Goal: Transaction & Acquisition: Purchase product/service

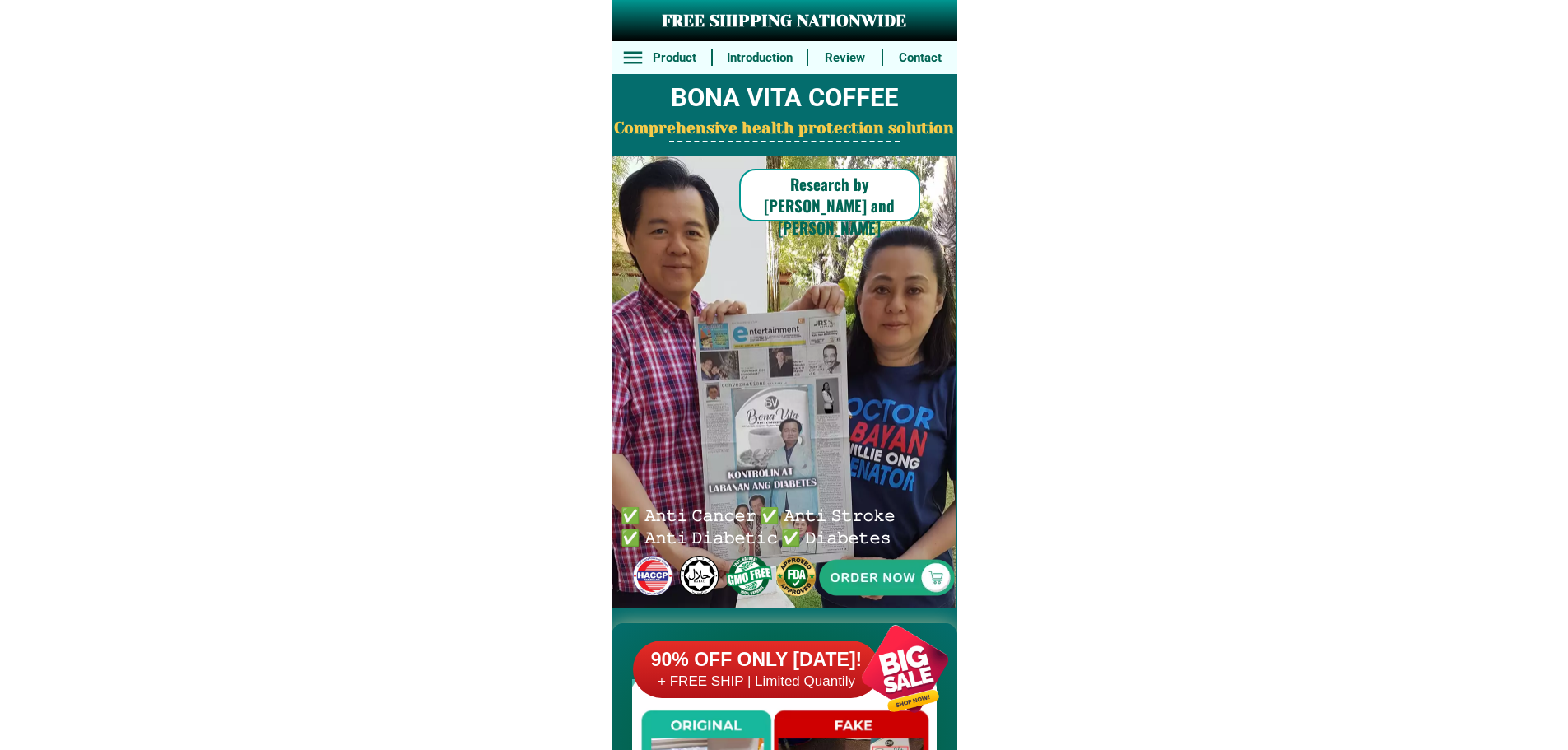
click at [882, 570] on div at bounding box center [887, 577] width 368 height 368
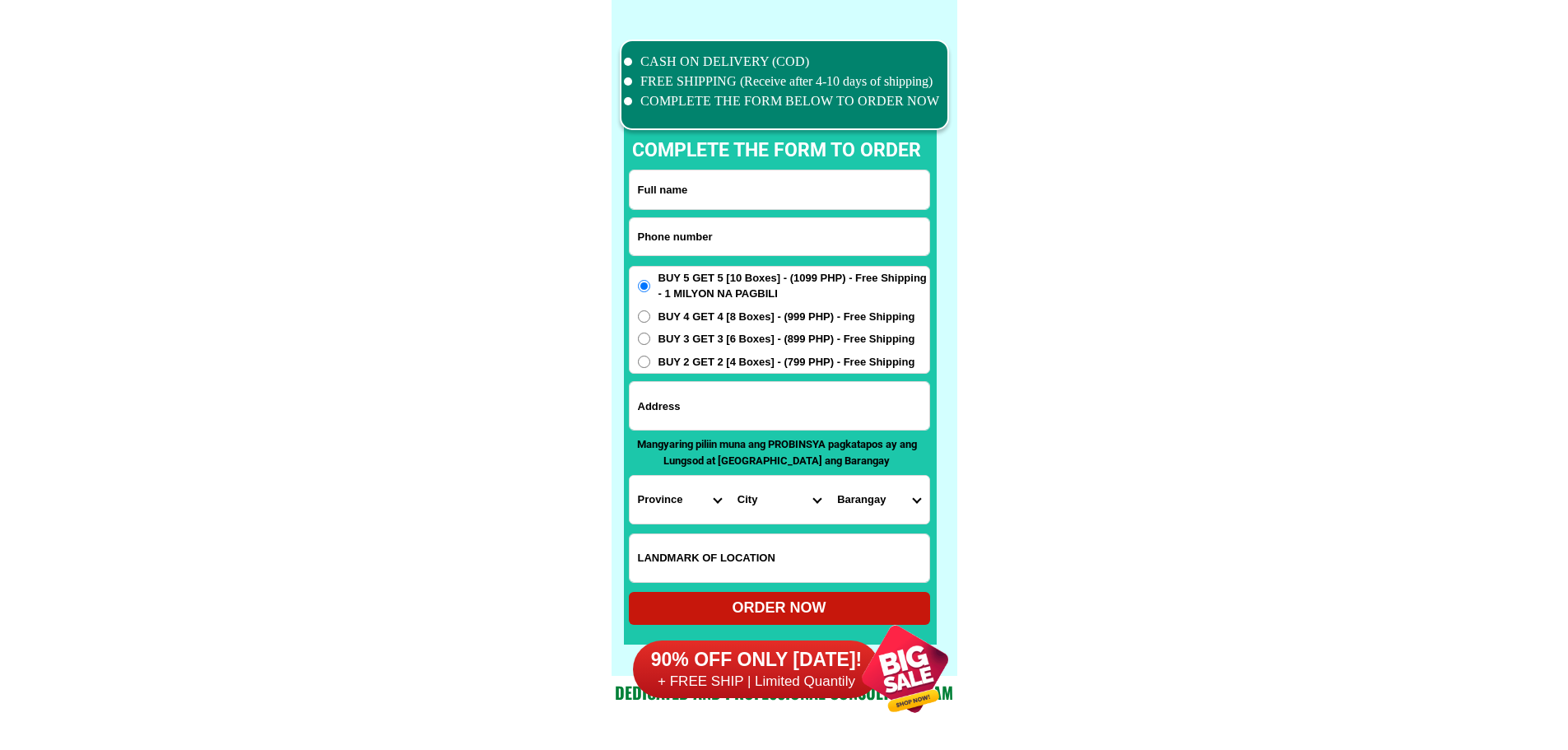
scroll to position [12802, 0]
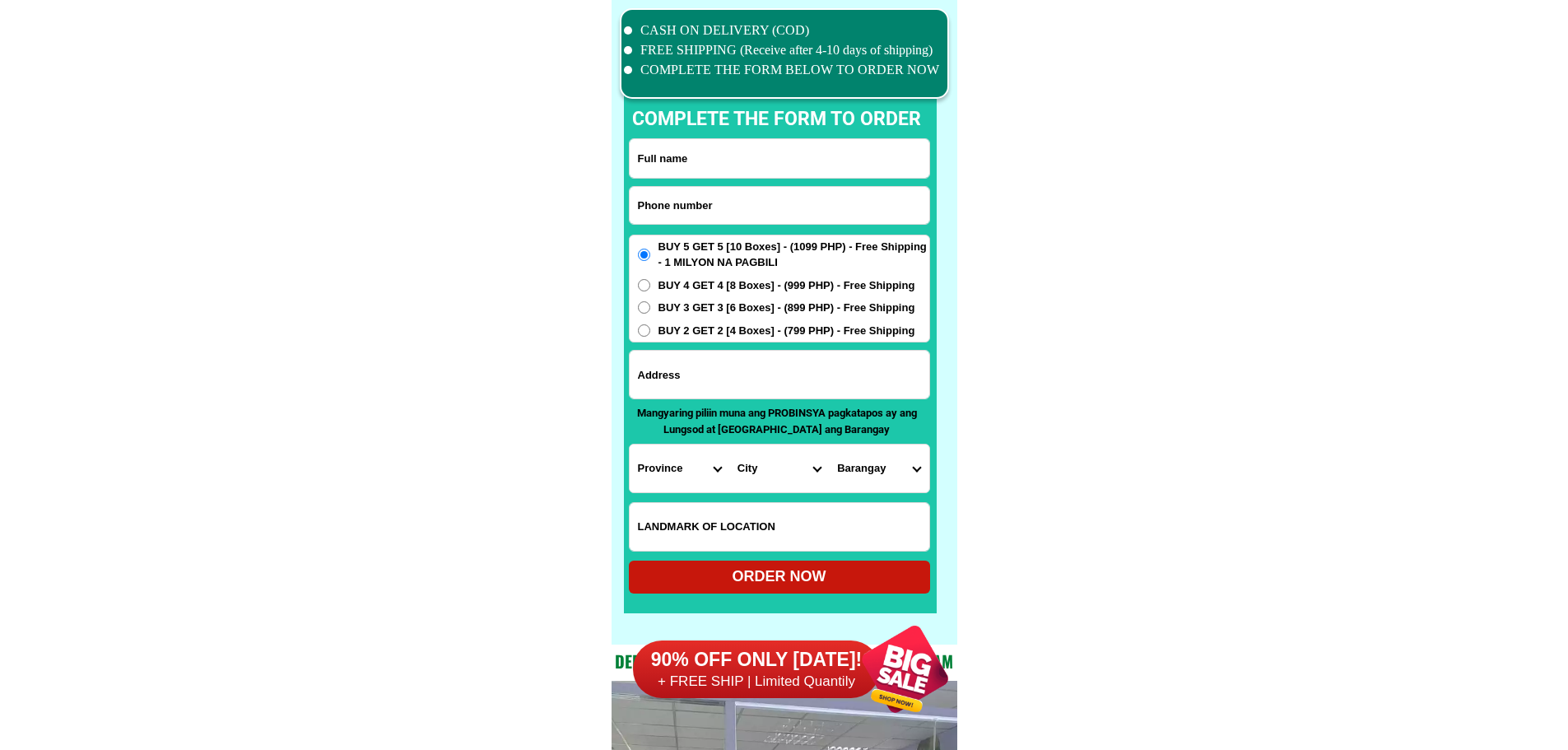
click at [748, 197] on input "Input phone_number" at bounding box center [779, 205] width 300 height 37
paste input "9283555005"
type input "09283555005"
paste input "Shirley Valenciano"
click at [755, 163] on input "Input full_name" at bounding box center [779, 159] width 300 height 39
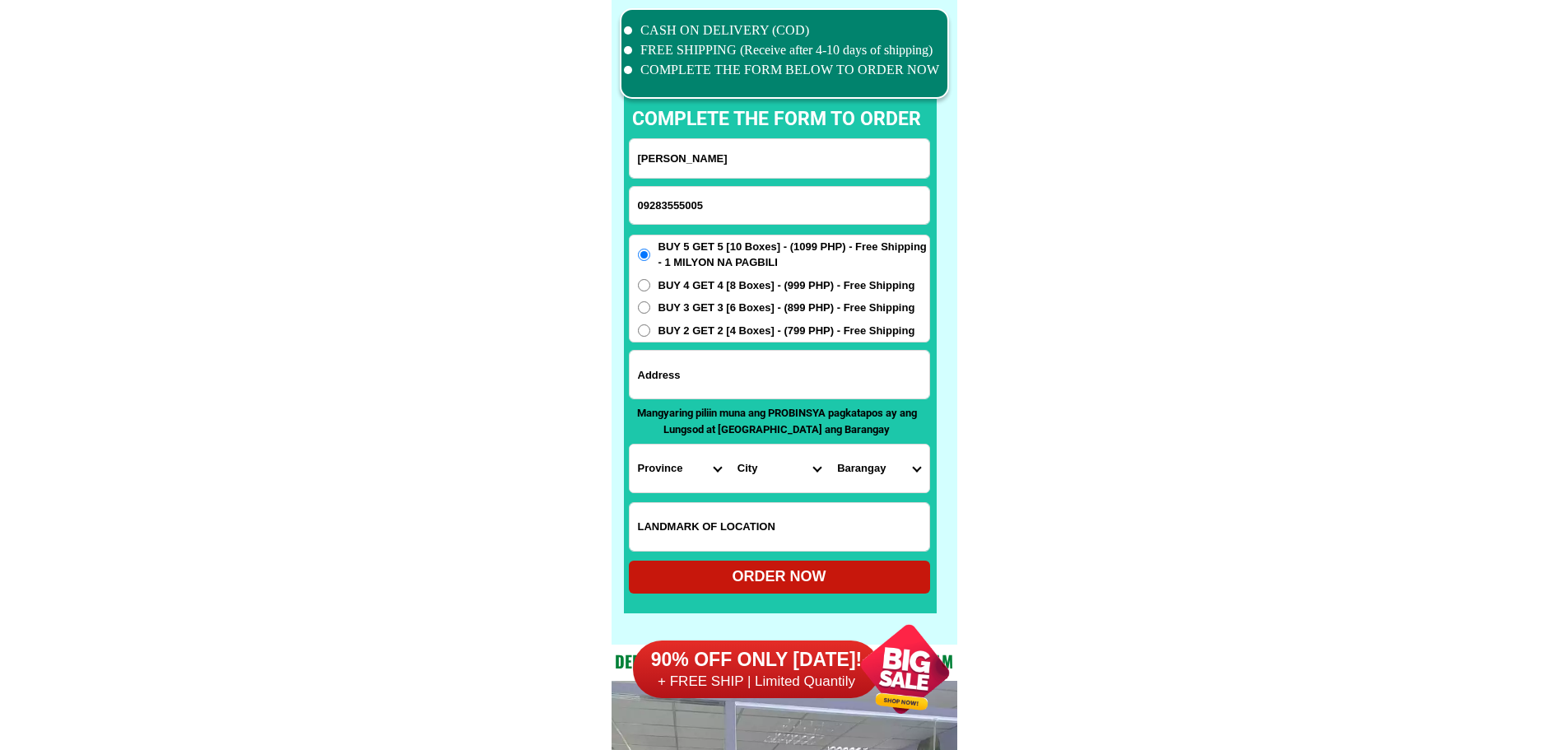
type input "Shirley Valenciano"
click at [742, 379] on input "Input address" at bounding box center [779, 375] width 300 height 48
paste input "Across waiting shade going to Brgy.Murong"
type input "Across waiting shade going to Brgy.Murong"
click at [766, 381] on input "Across waiting shade going to Brgy.Murong" at bounding box center [779, 375] width 300 height 48
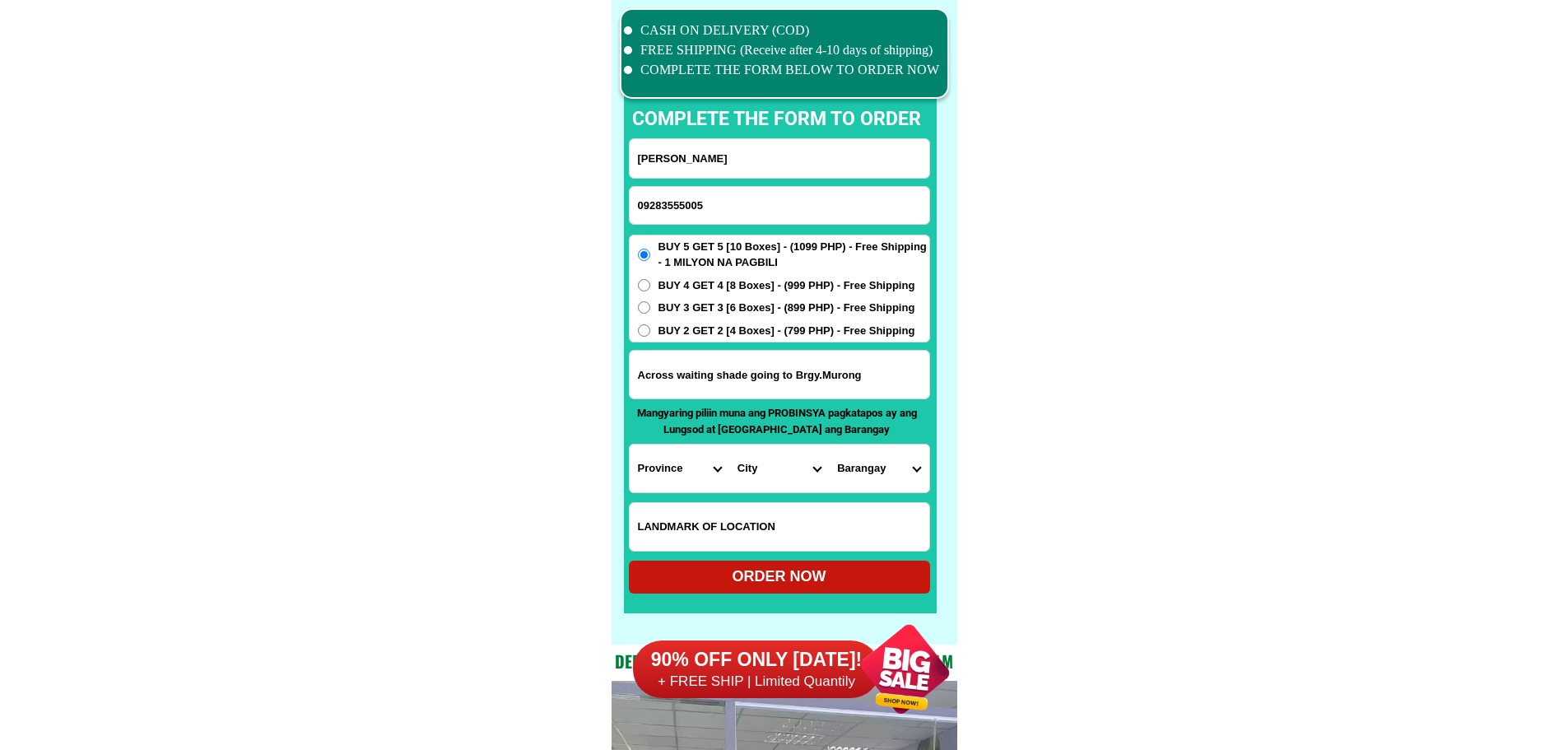
click at [677, 460] on select "Province [GEOGRAPHIC_DATA] [GEOGRAPHIC_DATA] [GEOGRAPHIC_DATA] [GEOGRAPHIC_DATA…" at bounding box center [680, 468] width 100 height 48
select select "63_1"
click at [630, 444] on select "Province [GEOGRAPHIC_DATA] [GEOGRAPHIC_DATA] [GEOGRAPHIC_DATA] [GEOGRAPHIC_DATA…" at bounding box center [680, 468] width 100 height 48
click at [760, 467] on select "City Abucay Bagac Balanga-city Bataan-morong Bataan-pilar Dinalupihan Hermosa L…" at bounding box center [779, 468] width 100 height 48
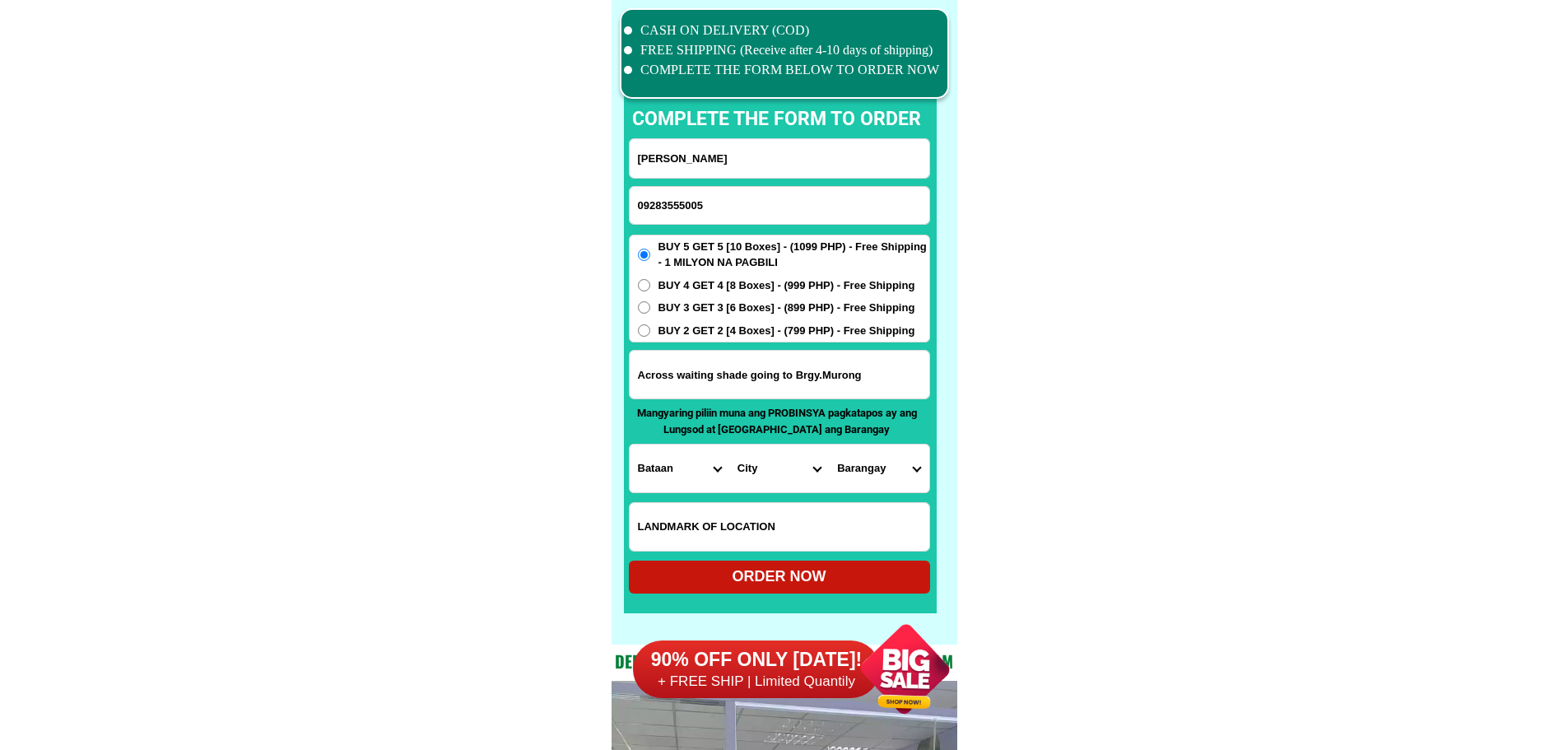
click at [748, 465] on select "City Abucay Bagac Balanga-city Bataan-morong Bataan-pilar Dinalupihan Hermosa L…" at bounding box center [779, 468] width 100 height 48
select select "63_15528"
click at [893, 461] on select "Barangay Atilano l. ricardo Bagumbayan (pob.) Banawang Binuangan Binukawan Ibab…" at bounding box center [879, 468] width 100 height 48
click at [894, 463] on select "Barangay Atilano l. ricardo Bagumbayan (pob.) Banawang Binuangan Binukawan Ibab…" at bounding box center [879, 468] width 100 height 48
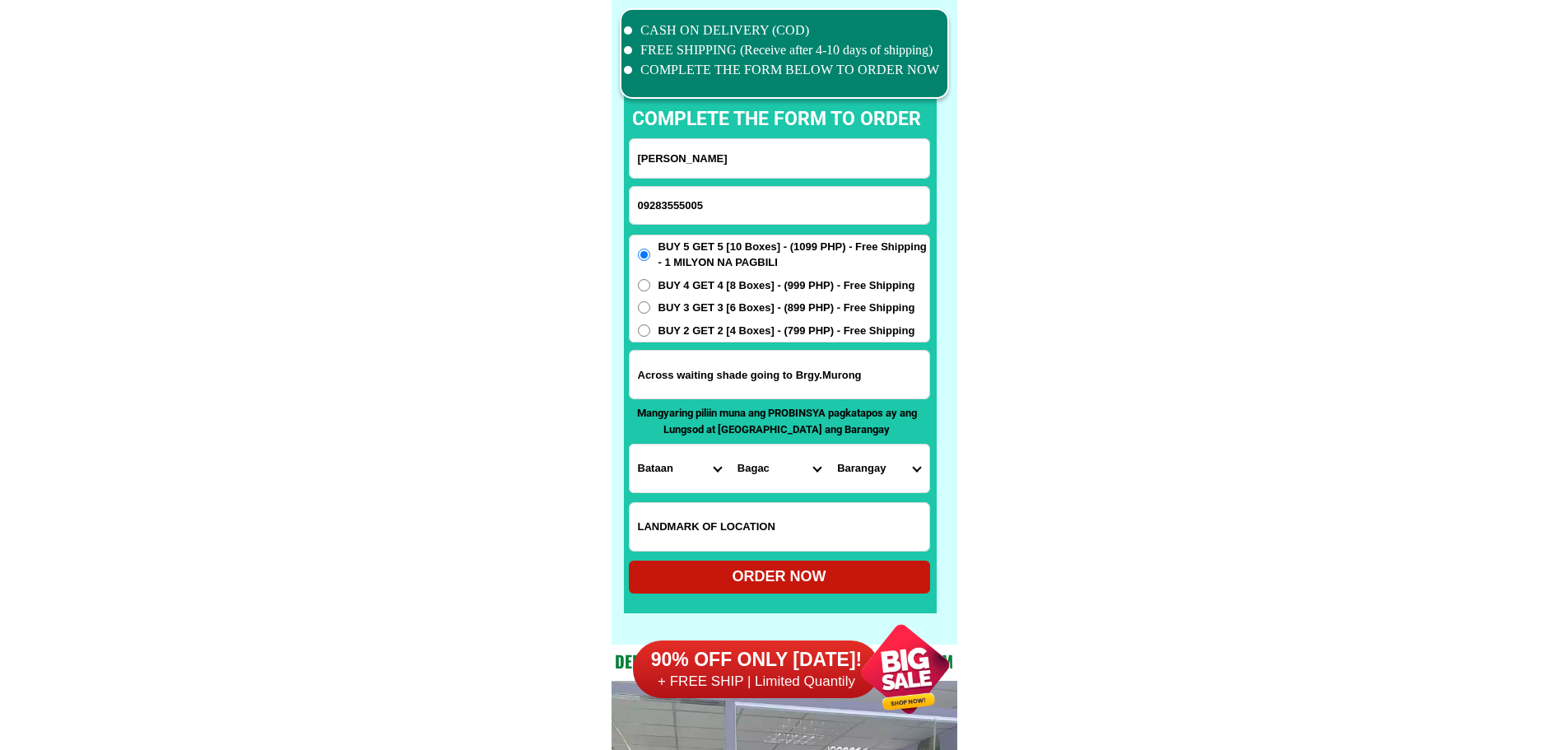
click at [894, 463] on select "Barangay Atilano l. ricardo Bagumbayan (pob.) Banawang Binuangan Binukawan Ibab…" at bounding box center [879, 468] width 100 height 48
click at [910, 464] on select "Barangay Atilano l. ricardo Bagumbayan (pob.) Banawang Binuangan Binukawan Ibab…" at bounding box center [879, 468] width 100 height 48
click at [911, 465] on select "Barangay Atilano l. ricardo Bagumbayan (pob.) Banawang Binuangan Binukawan Ibab…" at bounding box center [879, 468] width 100 height 48
click at [843, 482] on select "Barangay Atilano l. ricardo Bagumbayan (pob.) Banawang Binuangan Binukawan Ibab…" at bounding box center [879, 468] width 100 height 48
drag, startPoint x: 1097, startPoint y: 348, endPoint x: 1097, endPoint y: 334, distance: 14.0
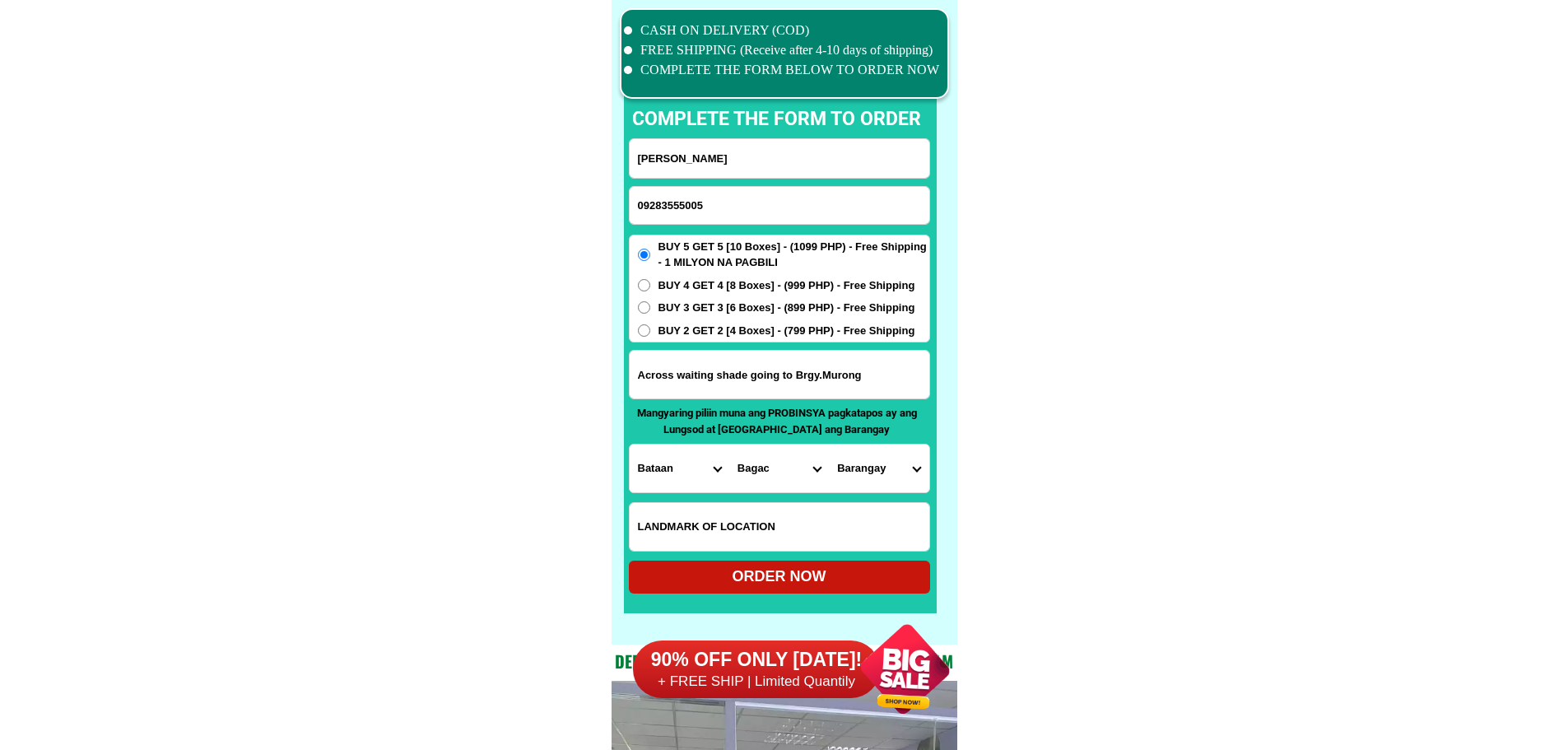
click at [884, 451] on select "Barangay Atilano l. ricardo Bagumbayan (pob.) Banawang Binuangan Binukawan Ibab…" at bounding box center [879, 468] width 100 height 48
click at [883, 463] on select "Barangay Atilano l. ricardo Bagumbayan (pob.) Banawang Binuangan Binukawan Ibab…" at bounding box center [879, 468] width 100 height 48
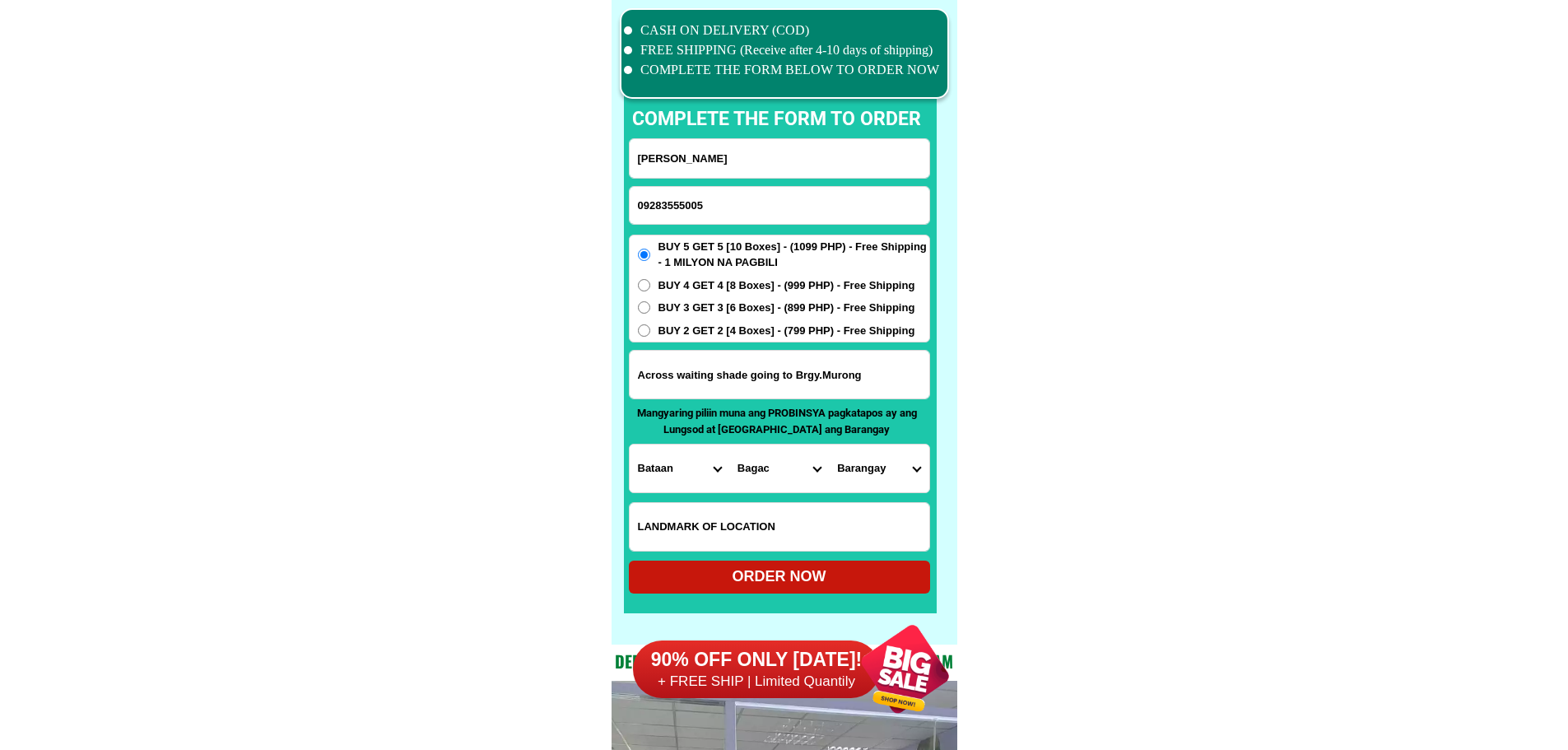
click at [658, 478] on select "Province [GEOGRAPHIC_DATA] [GEOGRAPHIC_DATA] [GEOGRAPHIC_DATA] [GEOGRAPHIC_DATA…" at bounding box center [680, 468] width 100 height 48
select select "63_859"
drag, startPoint x: 1040, startPoint y: 475, endPoint x: 1043, endPoint y: 455, distance: 20.2
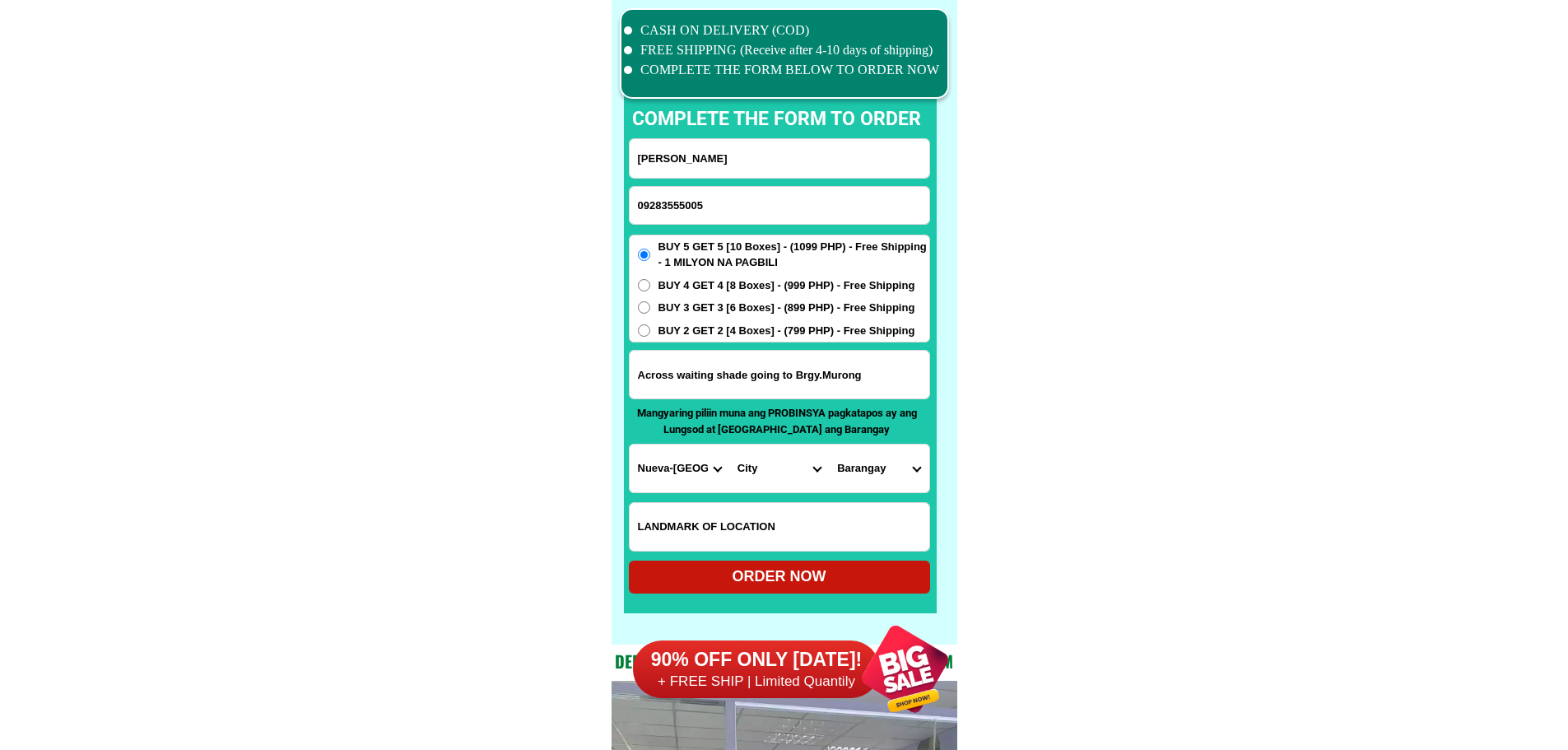
click at [748, 477] on select "City Alfonso-castaneda Ambaguio Aritao Bagabag Bambang Bayombong Diadi Dupax-de…" at bounding box center [779, 468] width 100 height 48
click at [763, 472] on select "City Alfonso-castaneda Ambaguio Aritao Bagabag Bambang Bayombong Diadi Dupax-de…" at bounding box center [779, 468] width 100 height 48
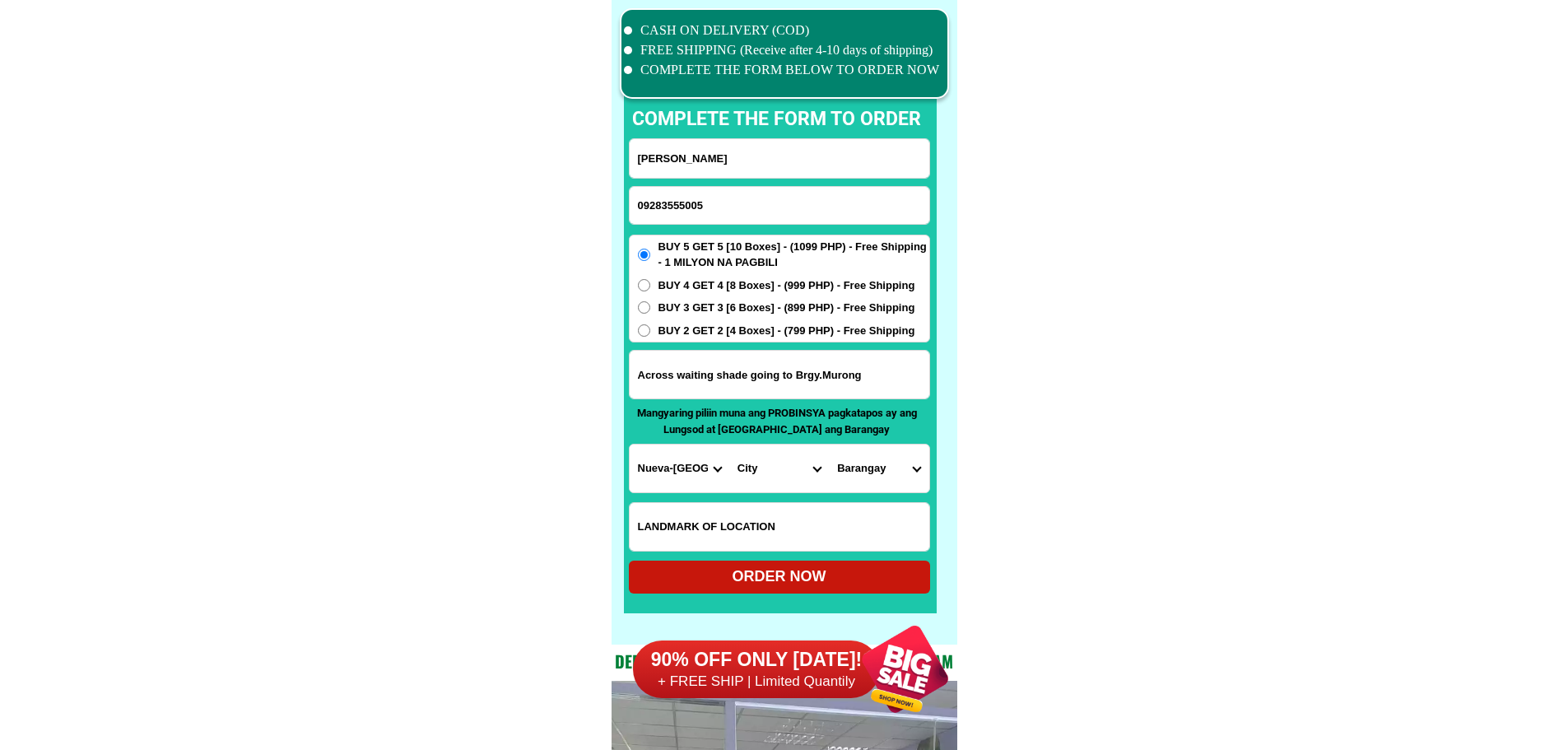
click at [764, 472] on select "City Alfonso-castaneda Ambaguio Aritao Bagabag Bambang Bayombong Diadi Dupax-de…" at bounding box center [779, 468] width 100 height 48
click at [763, 458] on select "City Alfonso-castaneda Ambaguio Aritao Bagabag Bambang Bayombong Diadi Dupax-de…" at bounding box center [779, 468] width 100 height 48
click at [765, 459] on select "City Alfonso-castaneda Ambaguio Aritao Bagabag Bambang Bayombong Diadi Dupax-de…" at bounding box center [779, 468] width 100 height 48
click at [766, 460] on select "City Alfonso-castaneda Ambaguio Aritao Bagabag Bambang Bayombong Diadi Dupax-de…" at bounding box center [779, 468] width 100 height 48
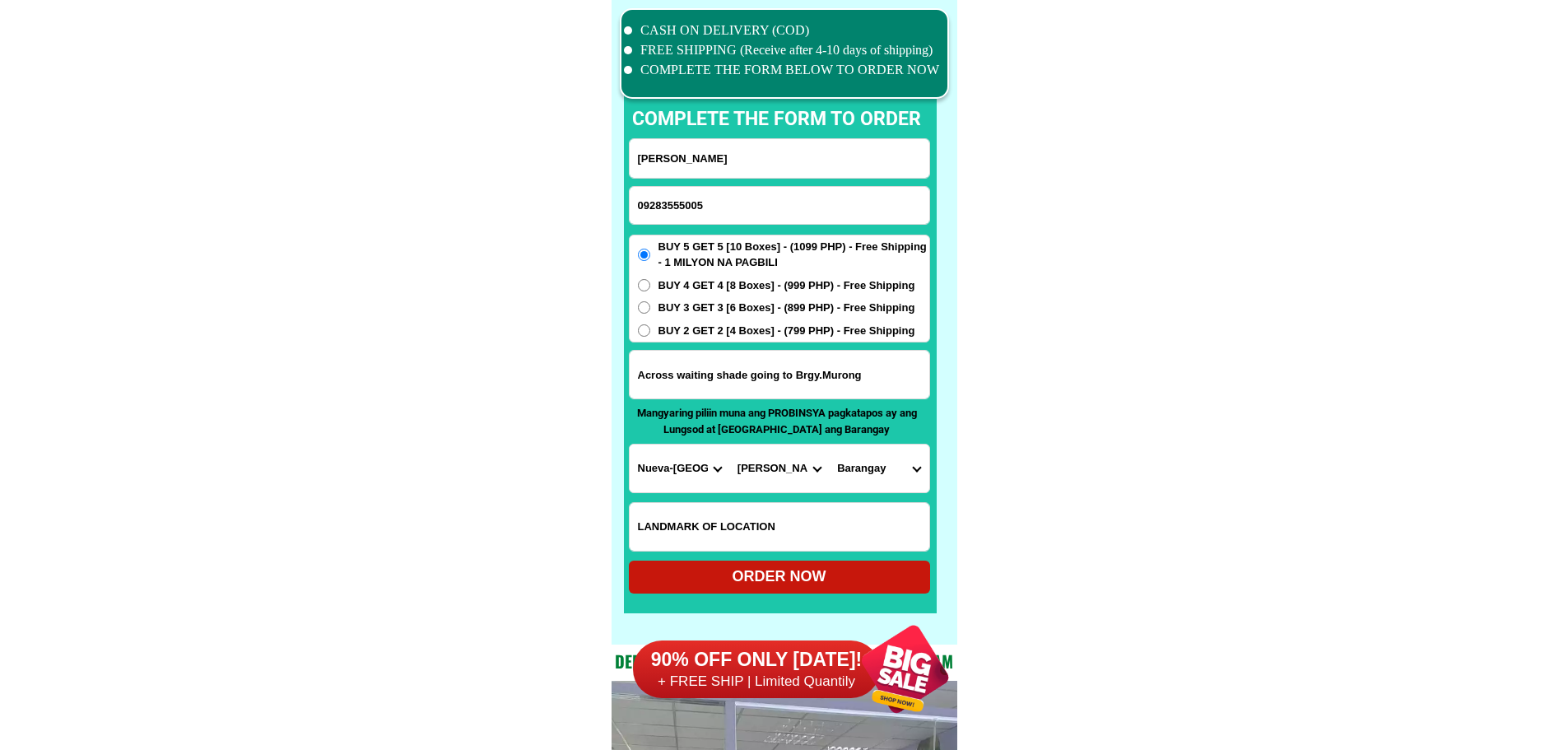
click at [730, 444] on select "City Alfonso-castaneda Ambaguio Aritao Bagabag Bambang Bayombong Diadi Dupax-de…" at bounding box center [779, 468] width 100 height 48
click at [874, 465] on select "Barangay Abuyo Cauayan Galintuja Lipuga Lublub (pob.) Pelaway" at bounding box center [879, 468] width 100 height 48
click at [764, 473] on select "City Alfonso-castaneda Ambaguio Aritao Bagabag Bambang Bayombong Diadi Dupax-de…" at bounding box center [779, 468] width 100 height 48
click at [730, 444] on select "City Alfonso-castaneda Ambaguio Aritao Bagabag Bambang Bayombong Diadi Dupax-de…" at bounding box center [779, 468] width 100 height 48
click at [911, 463] on select "Barangay Ammueg Camandag Dulli Labang Napo Poblacion Salingsingan Tiblac" at bounding box center [879, 468] width 100 height 48
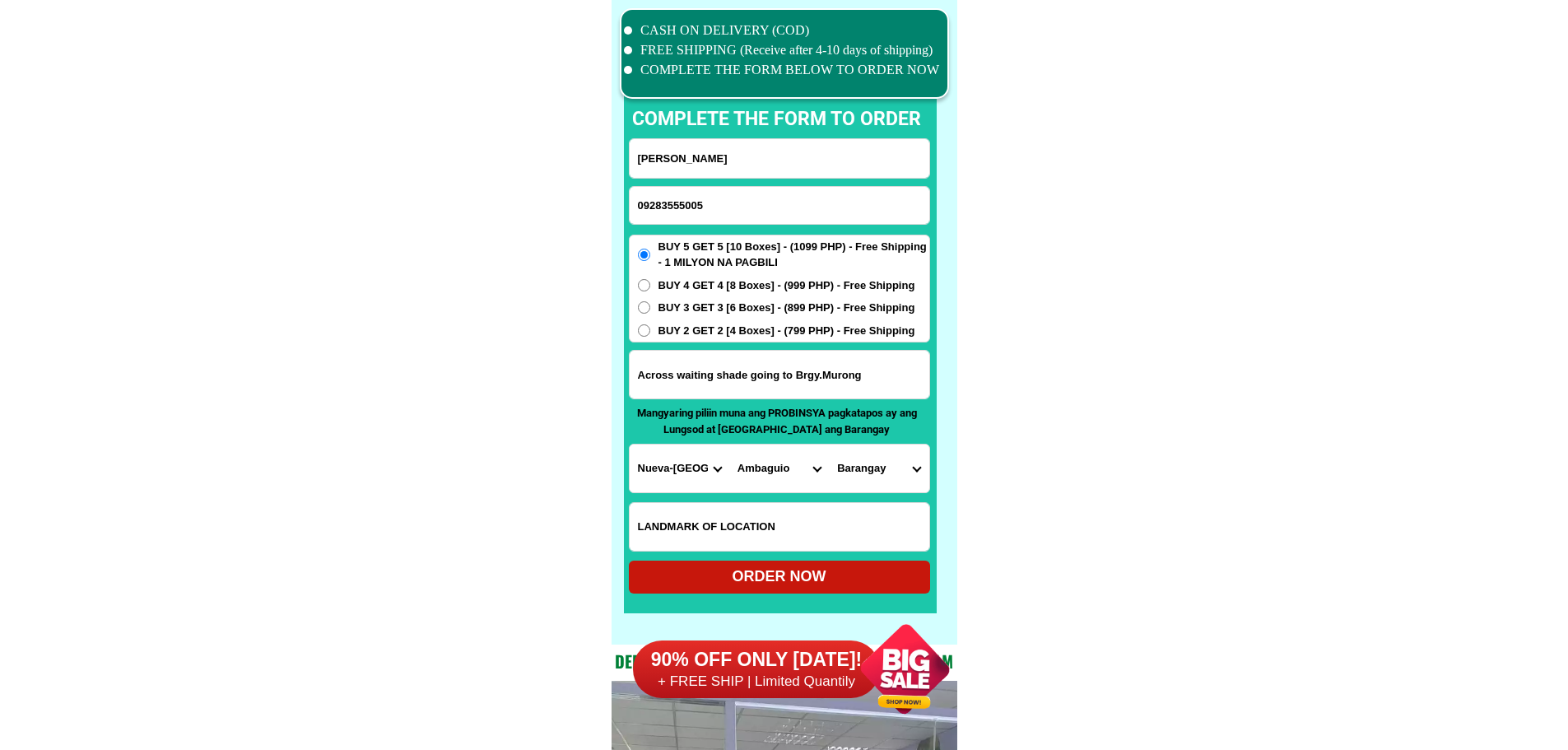
drag, startPoint x: 780, startPoint y: 475, endPoint x: 778, endPoint y: 451, distance: 24.1
click at [780, 475] on select "City Alfonso-castaneda Ambaguio Aritao Bagabag Bambang Bayombong Diadi Dupax-de…" at bounding box center [779, 468] width 100 height 48
click at [730, 444] on select "City Alfonso-castaneda Ambaguio Aritao Bagabag Bambang Bayombong Diadi Dupax-de…" at bounding box center [779, 468] width 100 height 48
click at [915, 477] on select "Barangay Anayo Baan Balite Banganan Beti Bone north Bone south Calitlitan Canab…" at bounding box center [879, 468] width 100 height 48
click at [805, 477] on select "City Alfonso-castaneda Ambaguio Aritao Bagabag Bambang Bayombong Diadi Dupax-de…" at bounding box center [779, 468] width 100 height 48
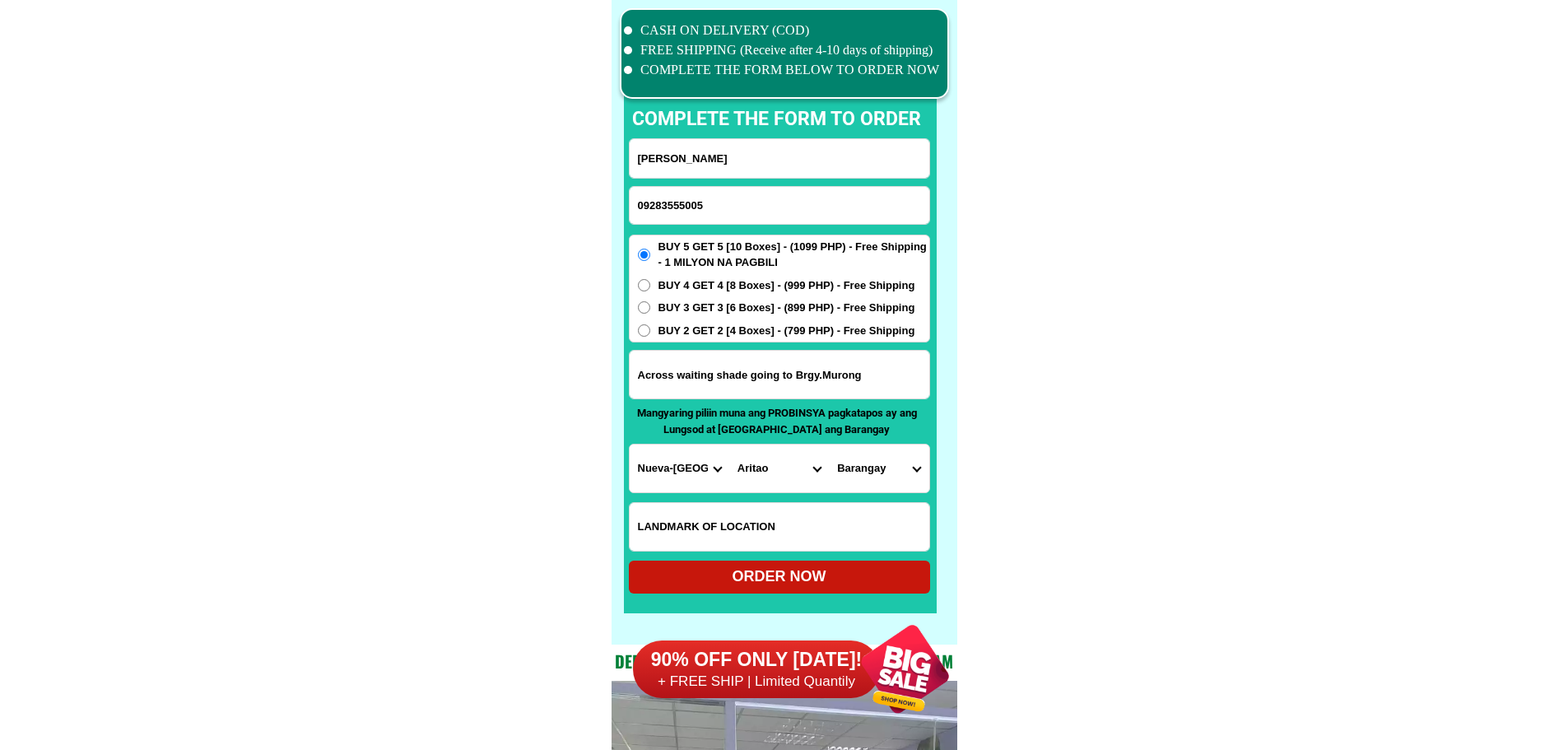
click at [765, 482] on select "City Alfonso-castaneda Ambaguio Aritao Bagabag Bambang Bayombong Diadi Dupax-de…" at bounding box center [779, 468] width 100 height 48
select select "63_8599402"
click at [893, 466] on select "Barangay Bakir Baretbet Careb Lantap Murong Nangalisan Paniki Pogonsino Quirino…" at bounding box center [879, 468] width 100 height 48
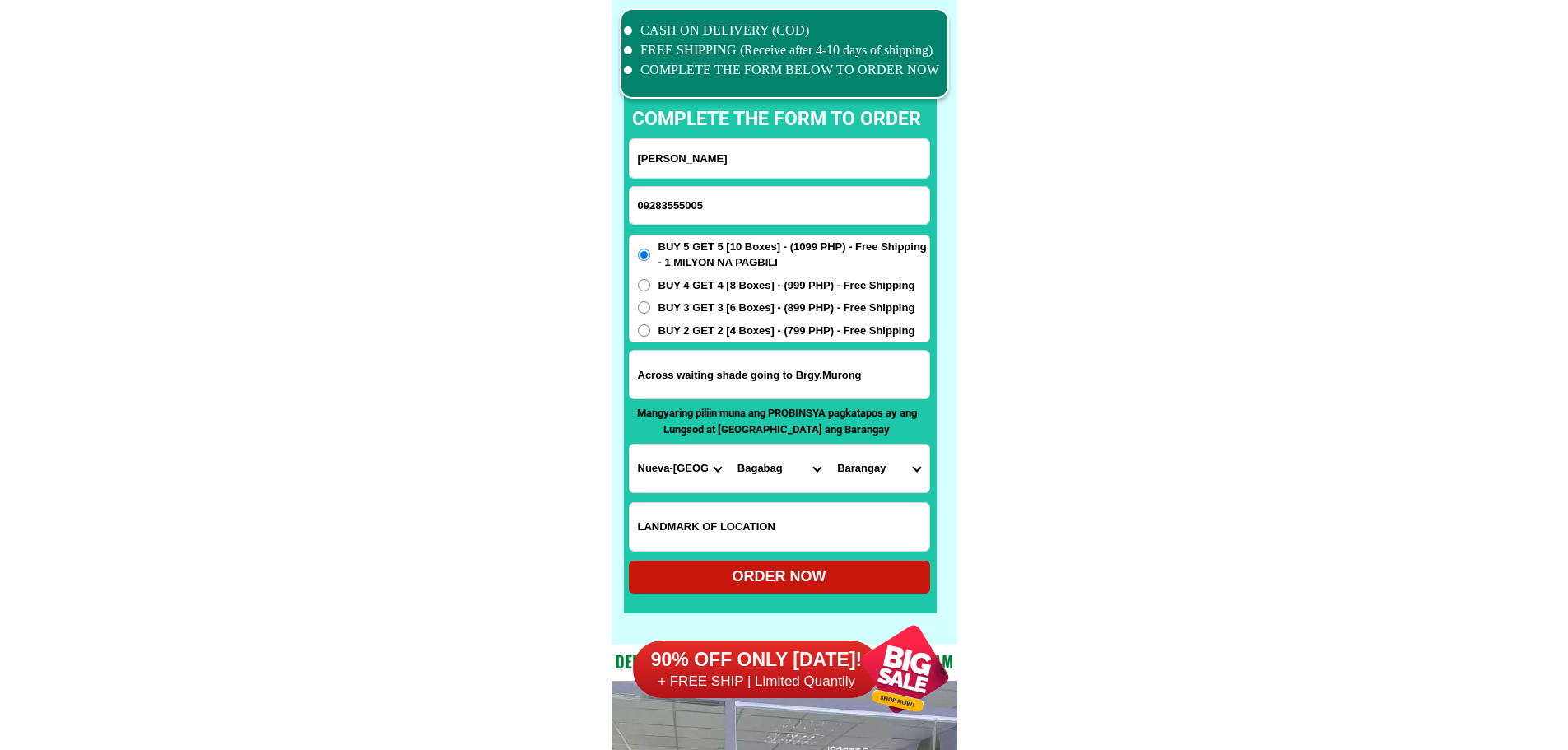
select select "63_85994028204"
click at [850, 570] on div "ORDER NOW" at bounding box center [779, 577] width 301 height 22
radio input "true"
click at [809, 212] on input "Input phone_number" at bounding box center [779, 205] width 300 height 37
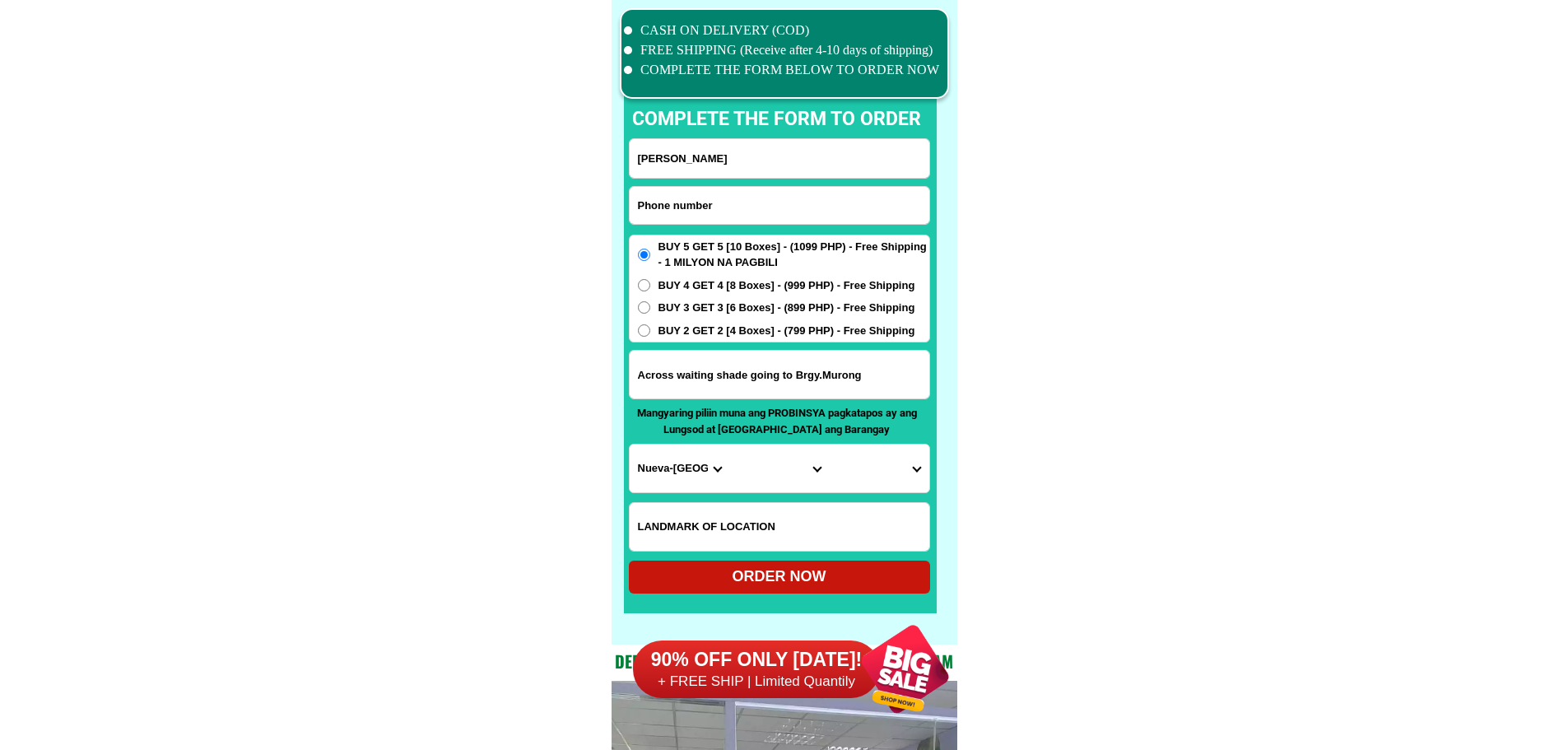
paste input "09534901184"
type input "09534901184"
paste input "Rene Ladoing"
click at [744, 163] on input "Rene Ladoing" at bounding box center [779, 159] width 300 height 39
type input "Rene Ladoing"
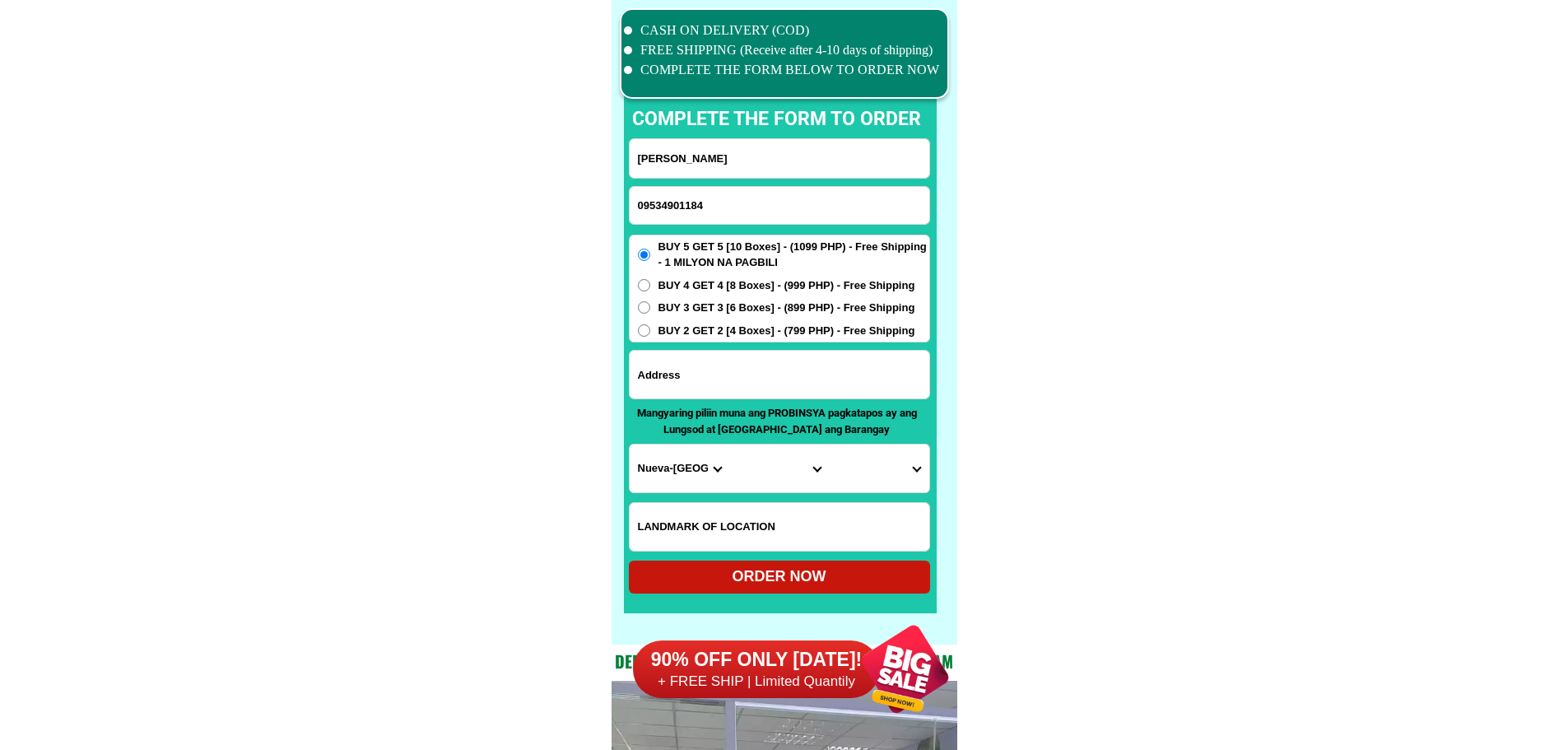
paste input "Maguindanao del Norte, Parang,Poblacion1,Notre Dame site"
click at [842, 372] on input "Maguindanao del Norte, Parang,Poblacion1,Notre Dame site" at bounding box center [779, 375] width 300 height 48
type input "Maguindanao del Norte, Parang,Poblacion1,Notre Dame site"
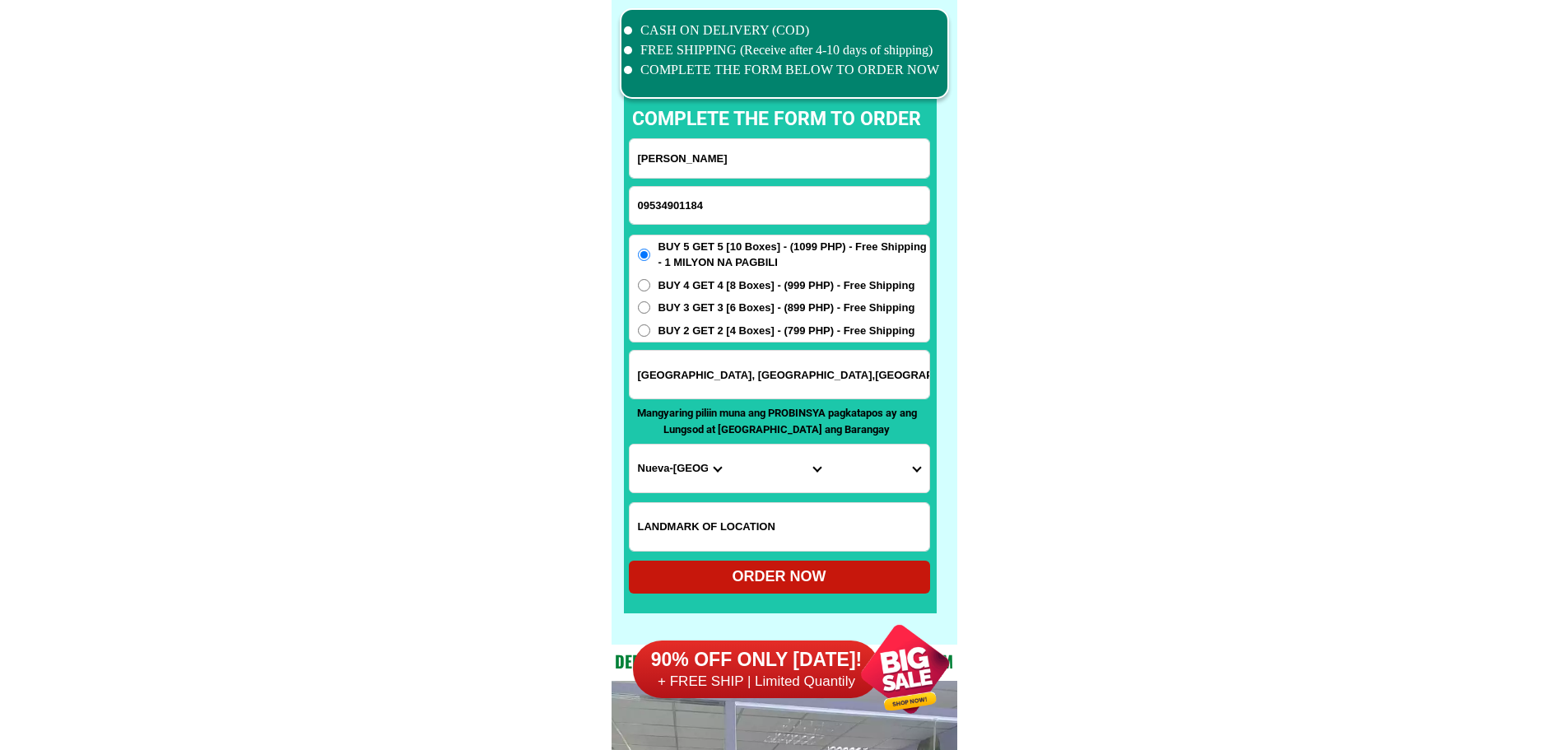
click at [859, 517] on input "Input LANDMARKOFLOCATION" at bounding box center [779, 527] width 300 height 48
paste input "Pepsi warehouse"
type input "Pepsi warehouse"
click at [753, 289] on span "BUY 4 GET 4 [8 Boxes] - (999 PHP) - Free Shipping" at bounding box center [787, 285] width 257 height 17
click at [650, 289] on input "BUY 4 GET 4 [8 Boxes] - (999 PHP) - Free Shipping" at bounding box center [644, 284] width 12 height 12
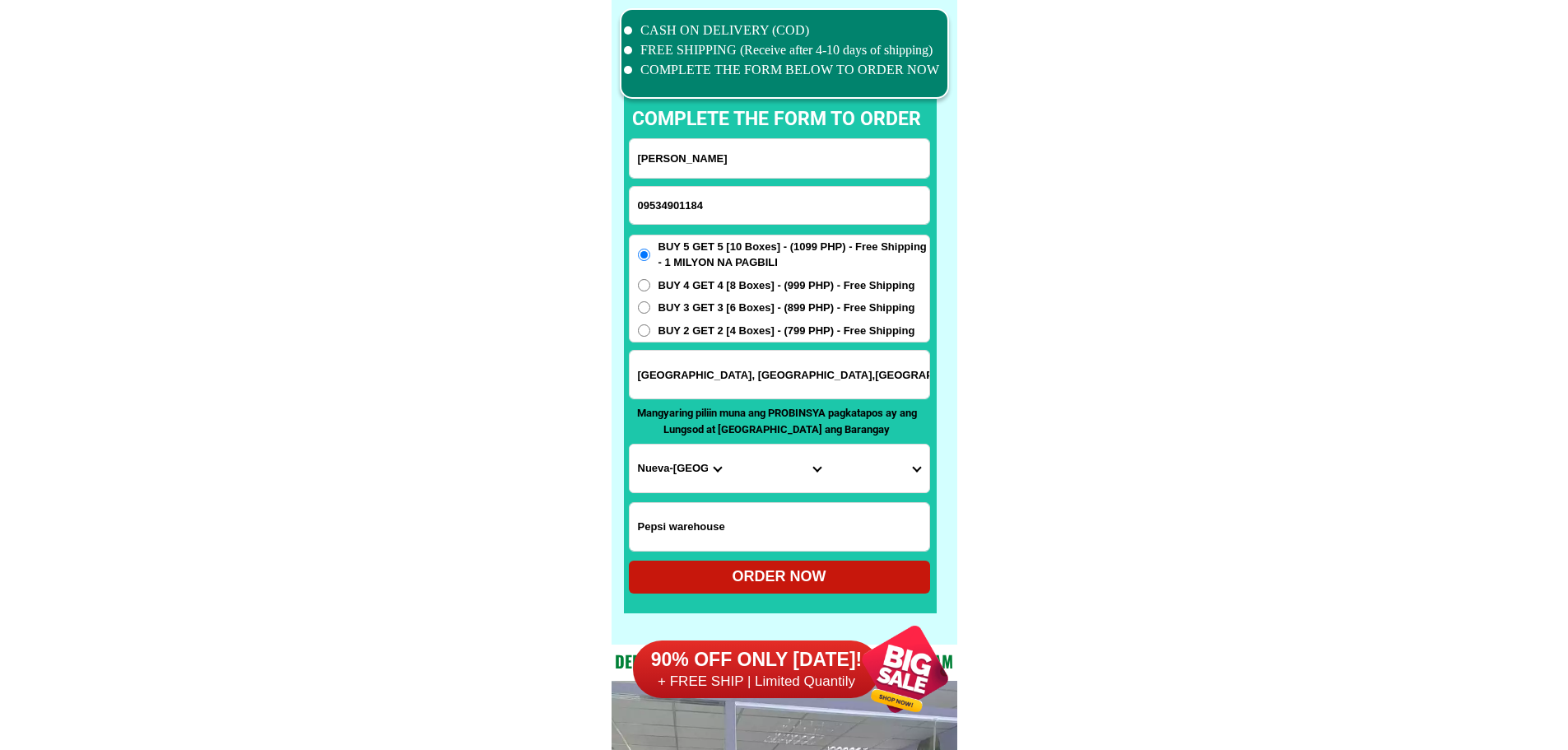
radio input "true"
click at [688, 466] on select "Province [GEOGRAPHIC_DATA] [GEOGRAPHIC_DATA] [GEOGRAPHIC_DATA] [GEOGRAPHIC_DATA…" at bounding box center [680, 468] width 100 height 48
select select "63_516"
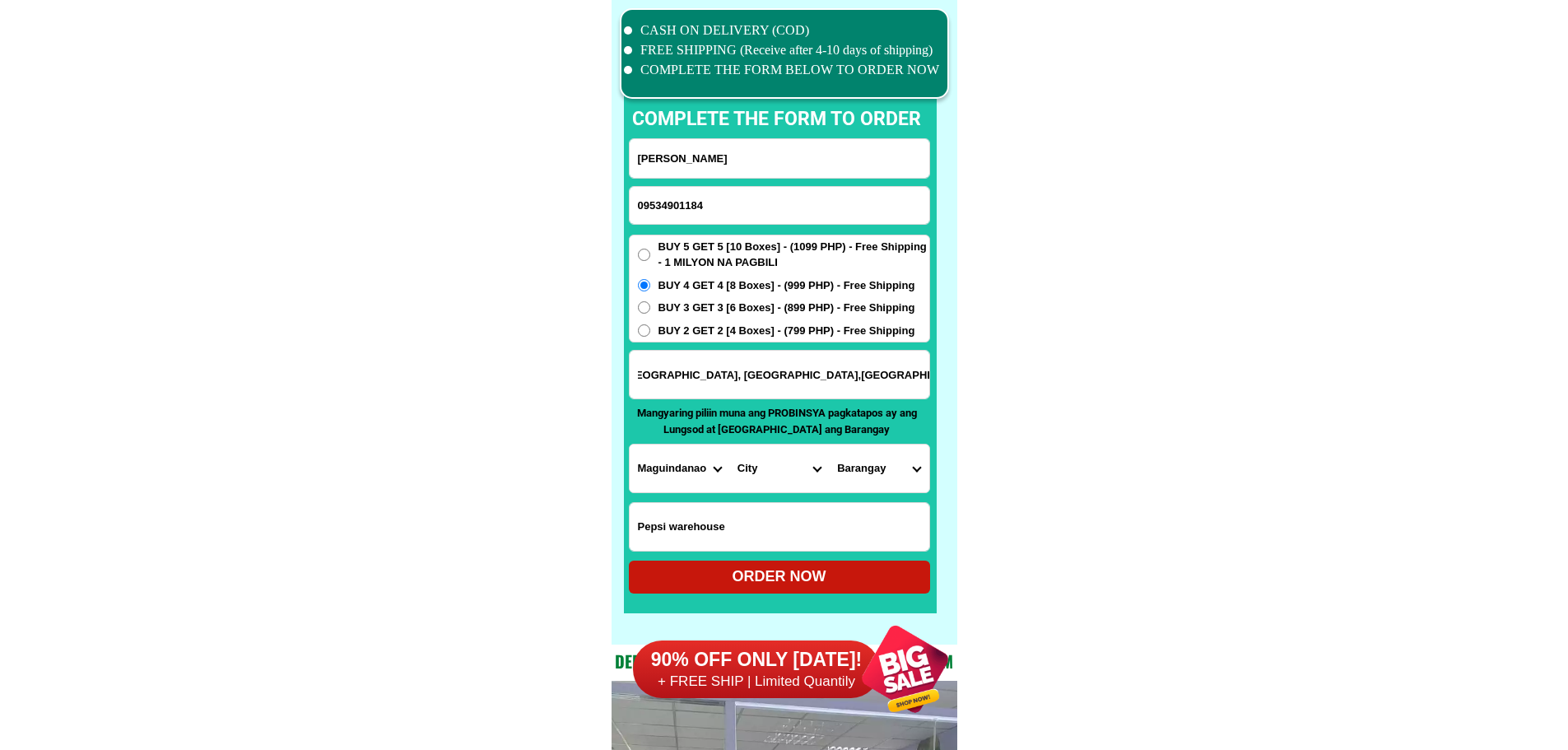
drag, startPoint x: 880, startPoint y: 385, endPoint x: 1079, endPoint y: 385, distance: 199.0
click at [765, 467] on select "City Ampatuan Barira Buldon Buluan Datu-abdullah-sangki Datu-anggal-midtimbang …" at bounding box center [779, 468] width 100 height 48
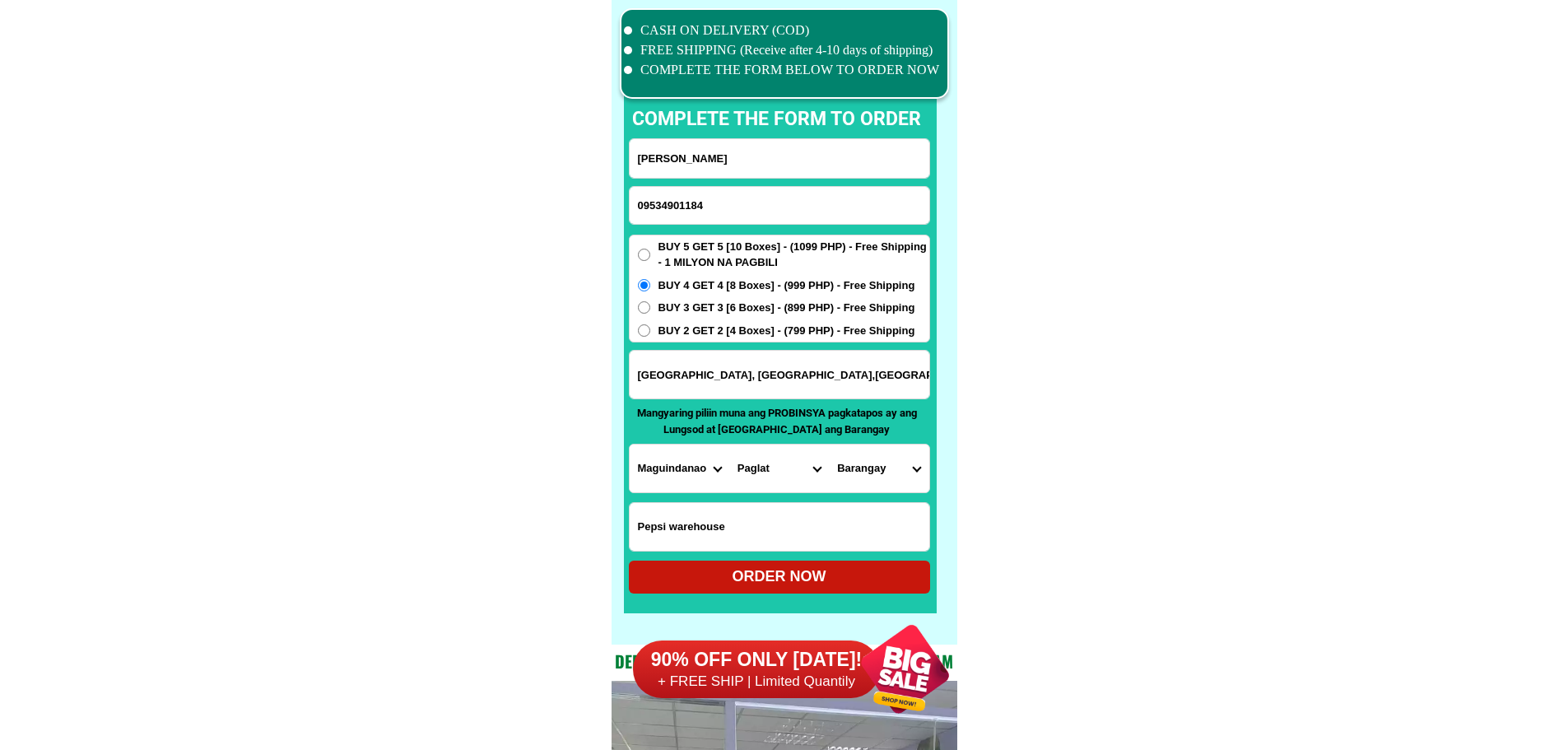
click at [765, 467] on select "City Ampatuan Barira Buldon Buluan Datu-abdullah-sangki Datu-anggal-midtimbang …" at bounding box center [779, 468] width 100 height 48
click at [818, 383] on input "Maguindanao del Norte, Parang,Poblacion1,Notre Dame site" at bounding box center [779, 375] width 300 height 48
click at [680, 459] on select "Province [GEOGRAPHIC_DATA] [GEOGRAPHIC_DATA] [GEOGRAPHIC_DATA] [GEOGRAPHIC_DATA…" at bounding box center [680, 468] width 100 height 48
click at [785, 376] on input "Maguindanao del Norte, Parang,Poblacion1,Notre Dame site" at bounding box center [779, 375] width 300 height 48
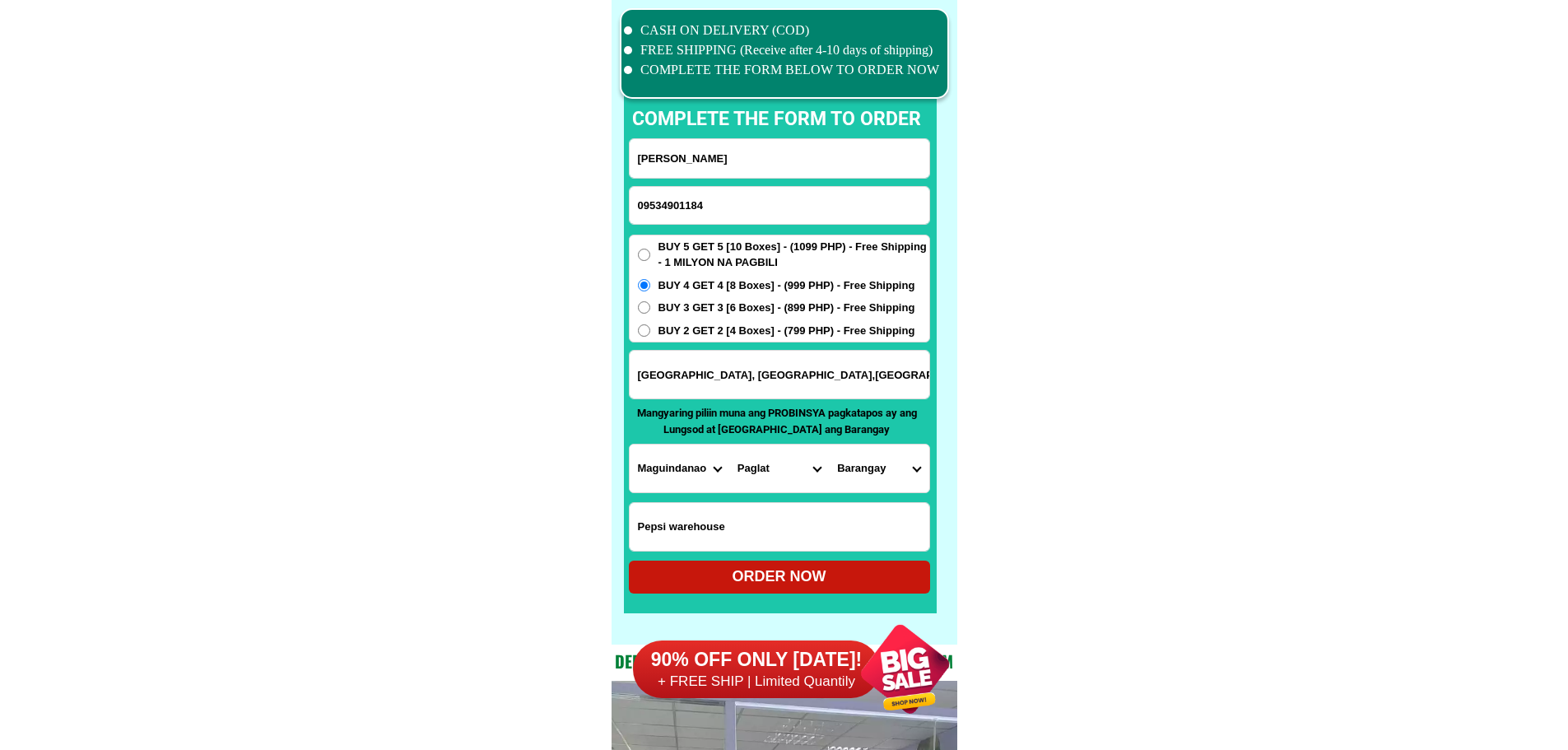
click at [785, 376] on input "Maguindanao del Norte, Parang,Poblacion1,Notre Dame site" at bounding box center [779, 375] width 300 height 48
drag, startPoint x: 680, startPoint y: 494, endPoint x: 684, endPoint y: 475, distance: 19.4
click at [680, 491] on form "Rene Ladoing 09534901184 ORDER NOW Maguindanao del Norte, Parang,Poblacion1,Not…" at bounding box center [779, 366] width 301 height 455
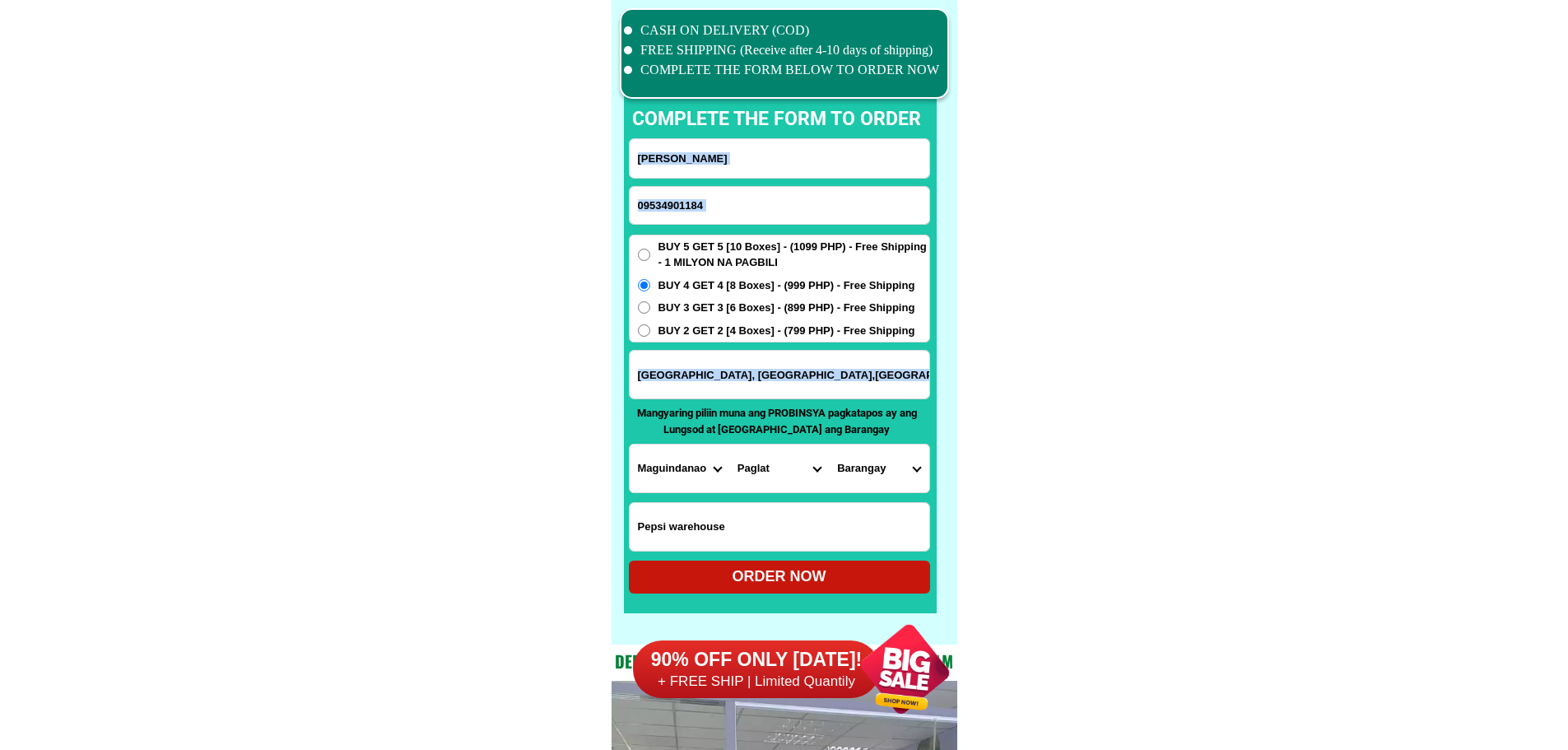
click at [685, 474] on select "Province [GEOGRAPHIC_DATA] [GEOGRAPHIC_DATA] [GEOGRAPHIC_DATA] [GEOGRAPHIC_DATA…" at bounding box center [680, 468] width 100 height 48
click at [685, 469] on select "Province [GEOGRAPHIC_DATA] [GEOGRAPHIC_DATA] [GEOGRAPHIC_DATA] [GEOGRAPHIC_DATA…" at bounding box center [680, 468] width 100 height 48
click at [793, 468] on select "City Ampatuan Barira Buldon Buluan Datu-abdullah-sangki Datu-anggal-midtimbang …" at bounding box center [779, 468] width 100 height 48
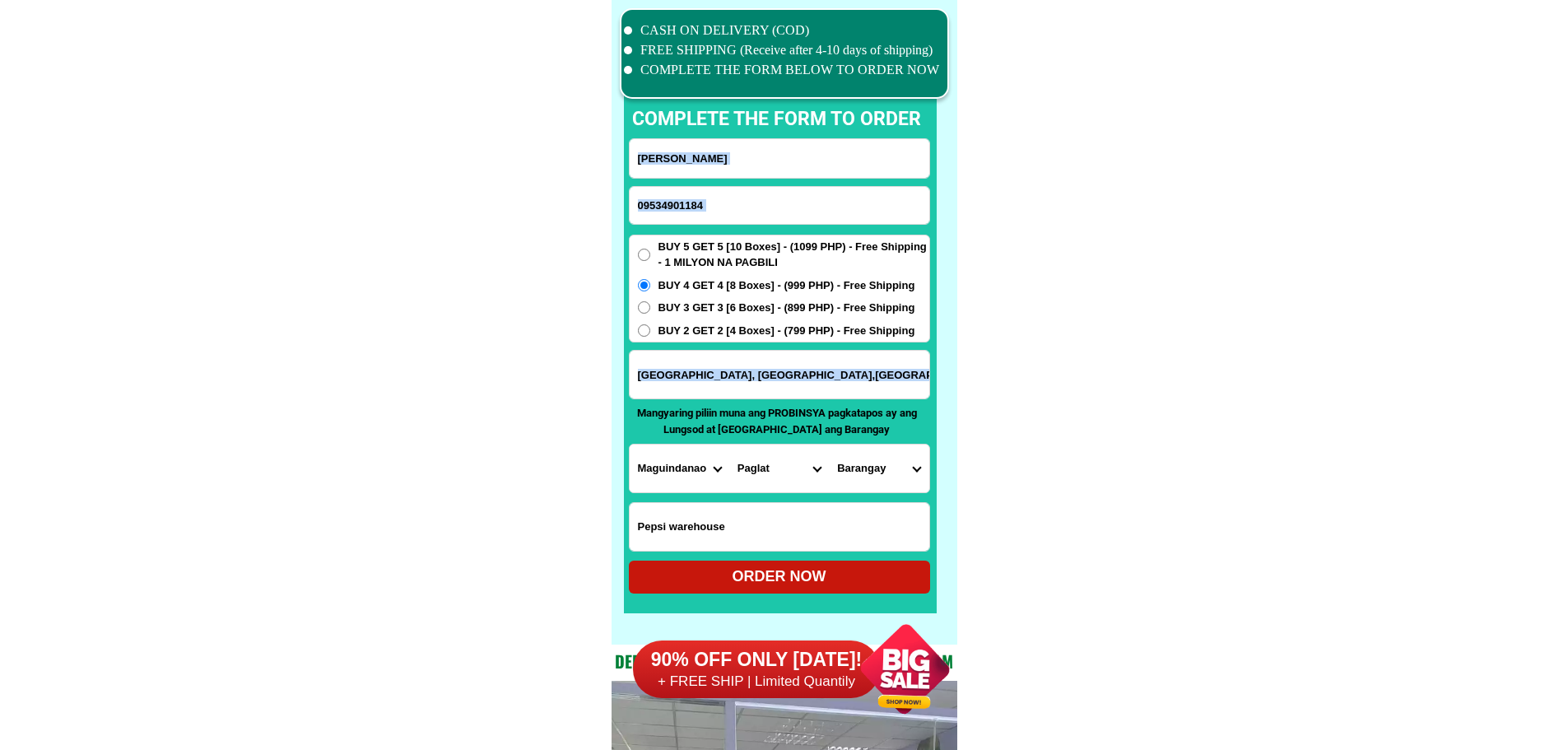
select select "63_516805"
click at [730, 444] on select "City Ampatuan Barira Buldon Buluan Datu-abdullah-sangki Datu-anggal-midtimbang …" at bounding box center [779, 468] width 100 height 48
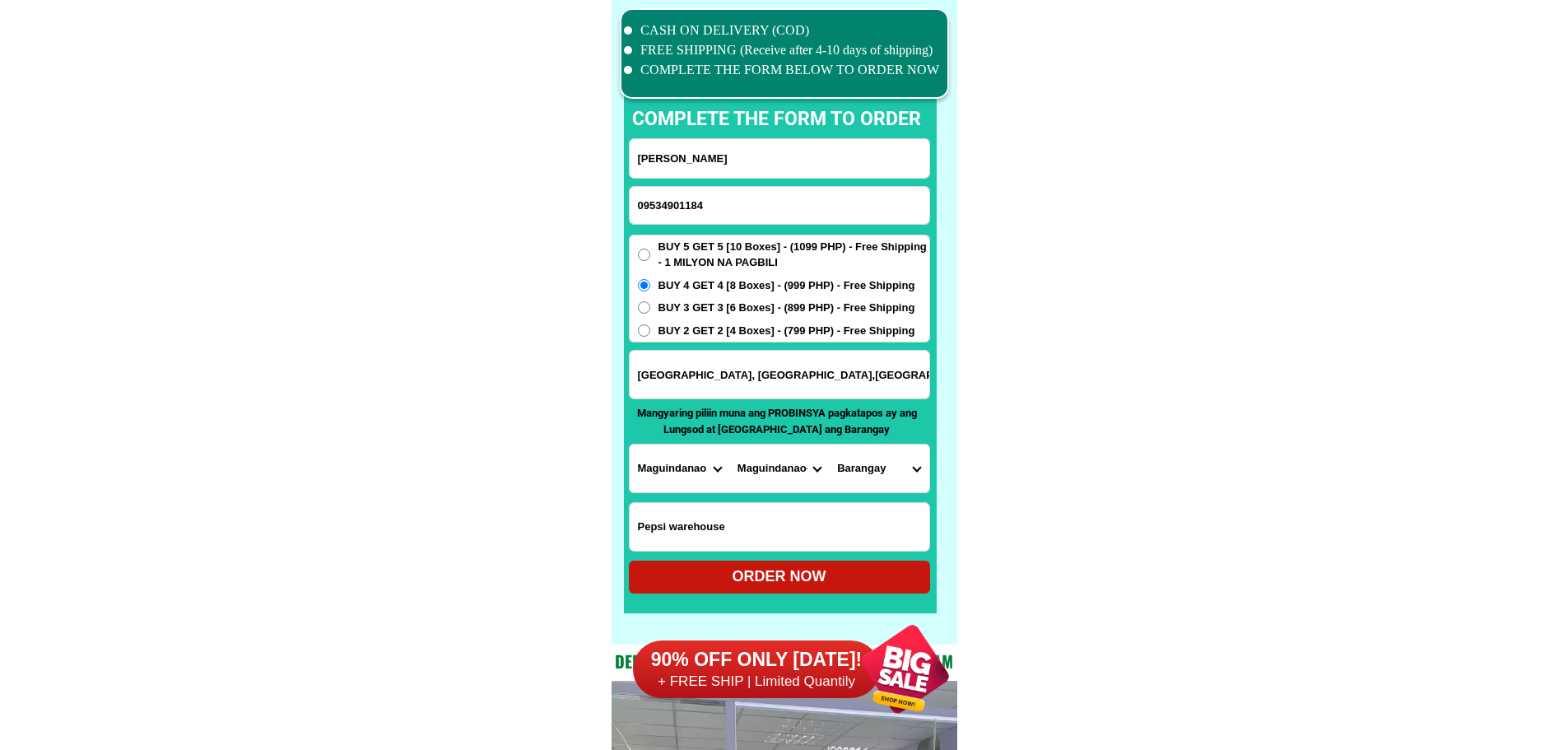
click at [883, 474] on select "Barangay Bongo island (litayen) Campo islam Cotongan Datu macarimbang biruar Ga…" at bounding box center [879, 468] width 100 height 48
select select "63_5168059660"
click at [829, 444] on select "Barangay Bongo island (litayen) Campo islam Cotongan Datu macarimbang biruar Ga…" at bounding box center [879, 468] width 100 height 48
click at [855, 570] on div "ORDER NOW" at bounding box center [779, 577] width 301 height 22
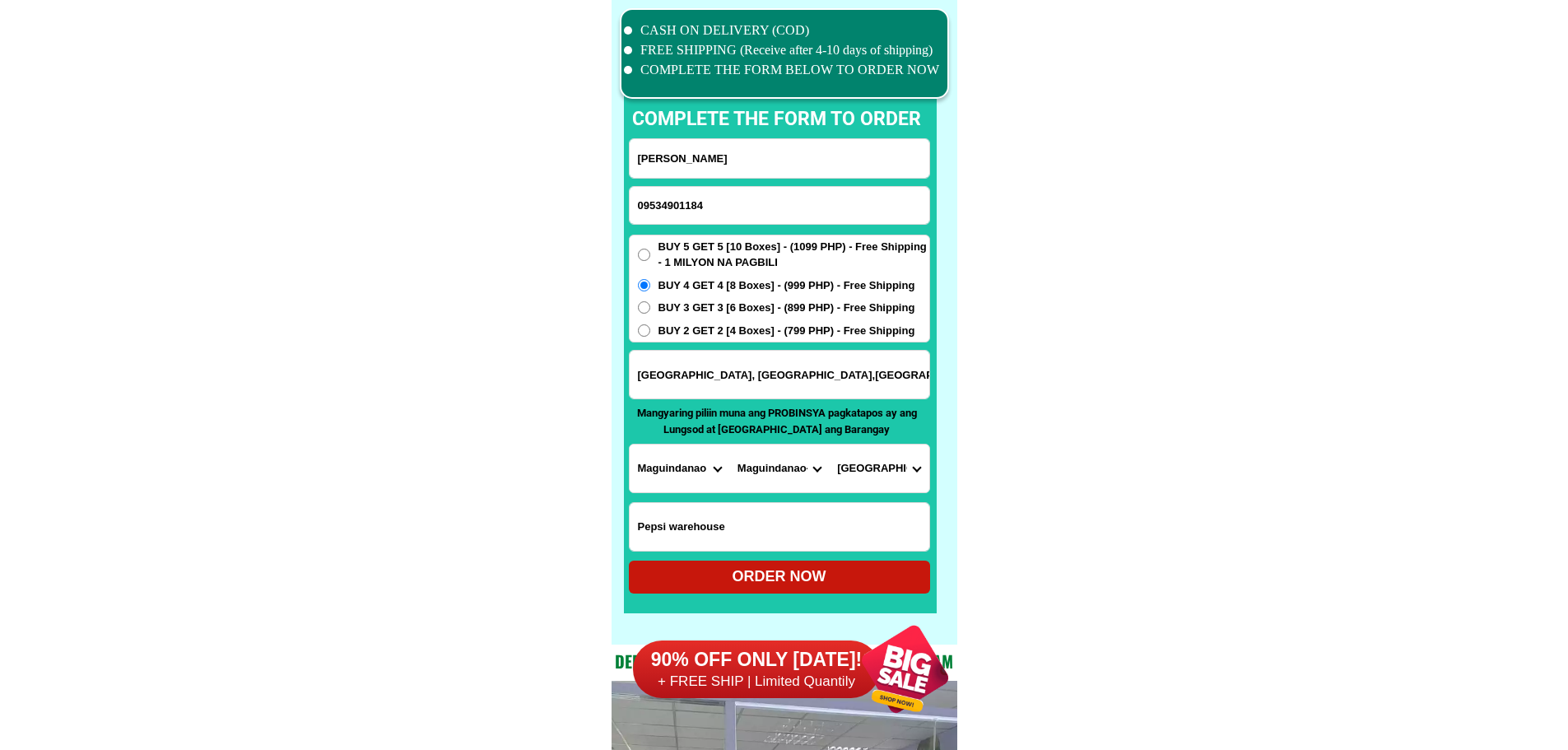
radio input "true"
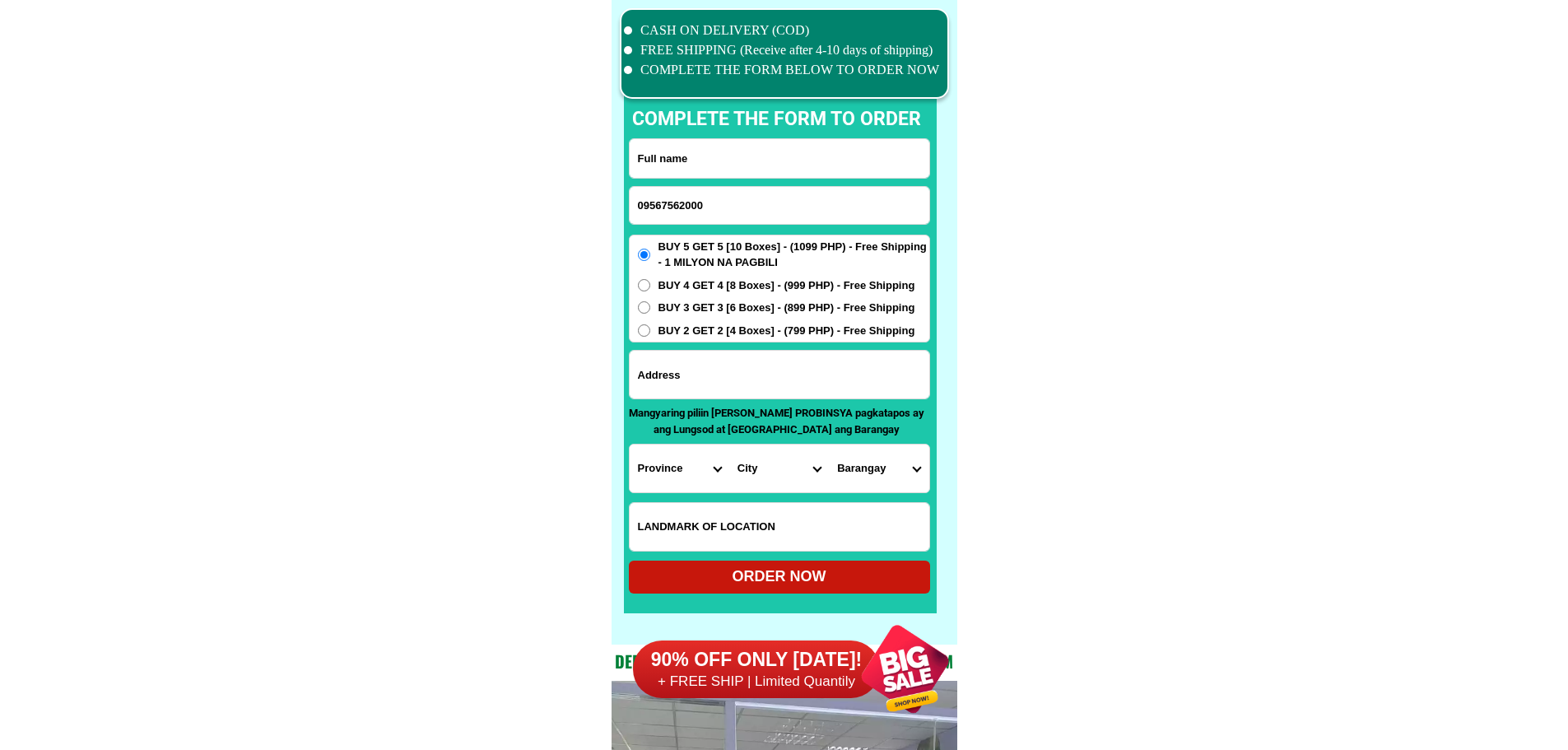
type input "09567562000"
click at [803, 160] on input "Input full_name" at bounding box center [779, 159] width 300 height 39
paste input "Fe S.. QUIRAP"
type input "Fe S.. QUIRAP"
paste input "[PERSON_NAME], [GEOGRAPHIC_DATA][PERSON_NAME]. BRGY. 6a POB"
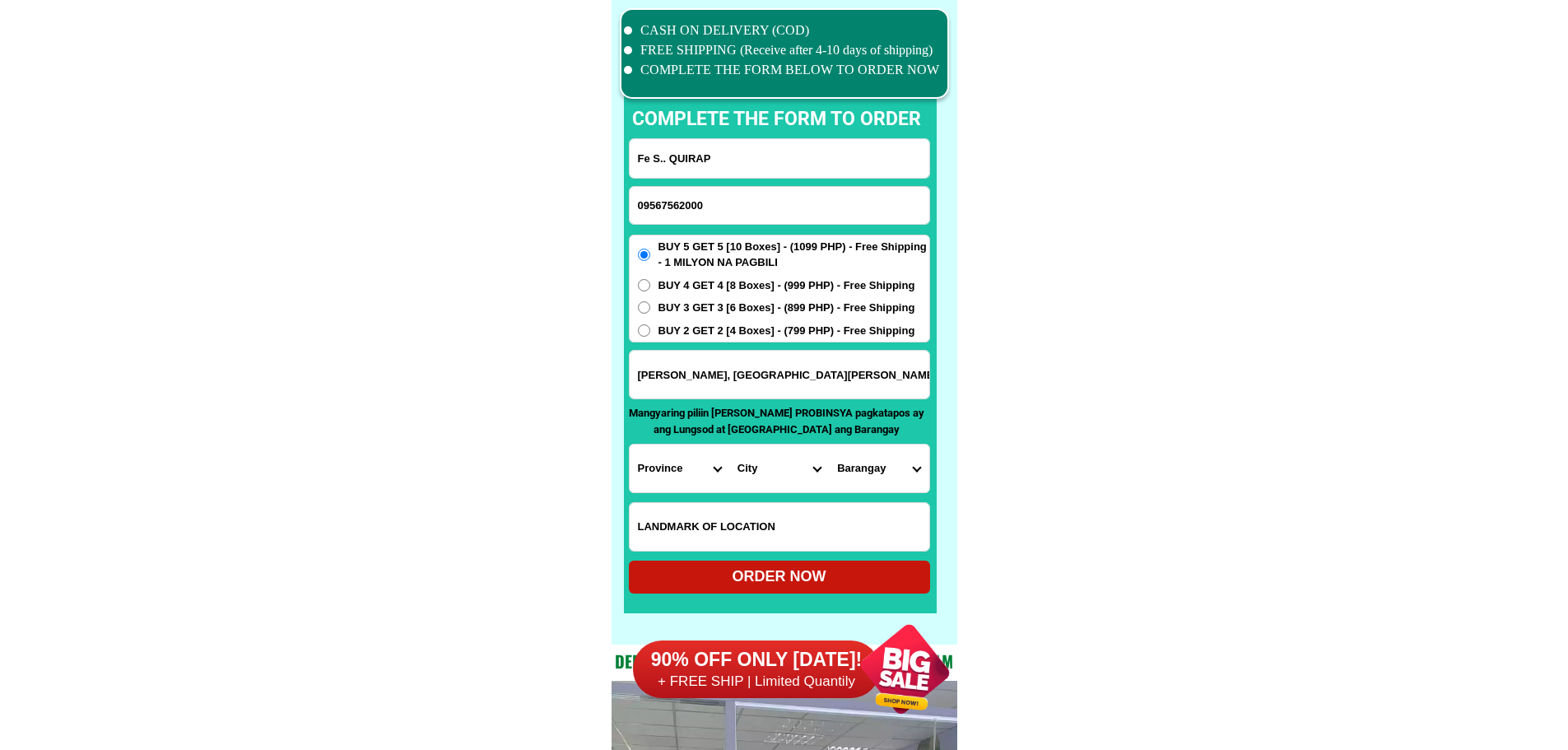
drag, startPoint x: 716, startPoint y: 381, endPoint x: 748, endPoint y: 379, distance: 32.1
click at [716, 381] on input "[PERSON_NAME], [GEOGRAPHIC_DATA][PERSON_NAME]. BRGY. 6a POB" at bounding box center [779, 375] width 300 height 48
type input "[PERSON_NAME], [GEOGRAPHIC_DATA][PERSON_NAME]. BRGY. 6a POB"
click at [687, 466] on select "Province [GEOGRAPHIC_DATA] [GEOGRAPHIC_DATA] [GEOGRAPHIC_DATA] [GEOGRAPHIC_DATA…" at bounding box center [680, 468] width 100 height 48
click at [686, 473] on select "Province [GEOGRAPHIC_DATA] [GEOGRAPHIC_DATA] [GEOGRAPHIC_DATA] [GEOGRAPHIC_DATA…" at bounding box center [680, 468] width 100 height 48
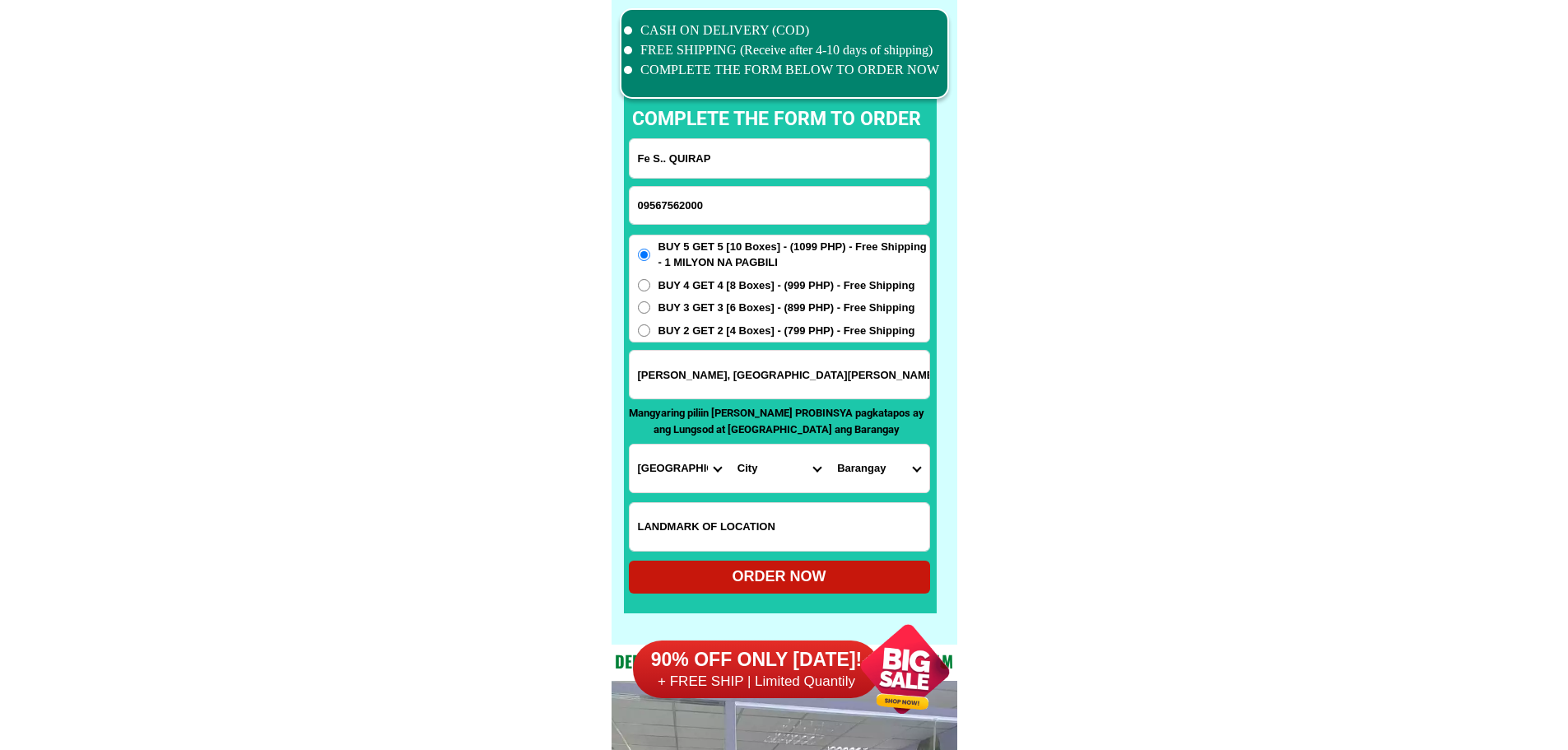
select select "63_738"
click at [750, 469] on select "City [GEOGRAPHIC_DATA] [GEOGRAPHIC_DATA]-city [GEOGRAPHIC_DATA] [GEOGRAPHIC_DAT…" at bounding box center [779, 468] width 100 height 48
select select "63_7387159"
click at [903, 466] on select "[GEOGRAPHIC_DATA] [PERSON_NAME] (lasang) [PERSON_NAME] Angalan Atan-awe Baganih…" at bounding box center [879, 468] width 100 height 48
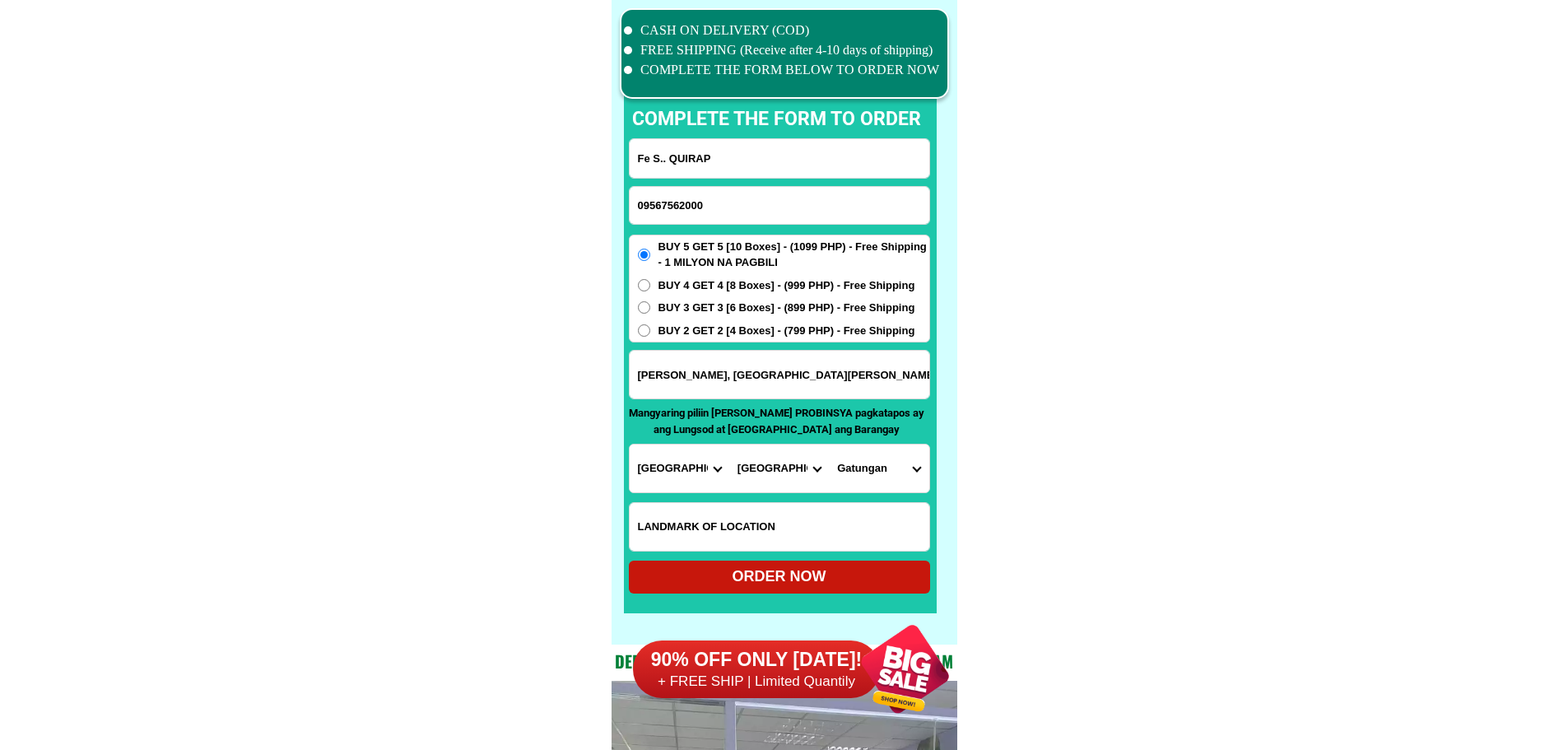
click at [911, 460] on select "[GEOGRAPHIC_DATA] [PERSON_NAME] (lasang) [PERSON_NAME] Angalan Atan-awe Baganih…" at bounding box center [879, 468] width 100 height 48
drag, startPoint x: 867, startPoint y: 485, endPoint x: 880, endPoint y: 446, distance: 41.1
click at [867, 486] on select "[GEOGRAPHIC_DATA] [PERSON_NAME] (lasang) [PERSON_NAME] Angalan Atan-awe Baganih…" at bounding box center [879, 468] width 100 height 48
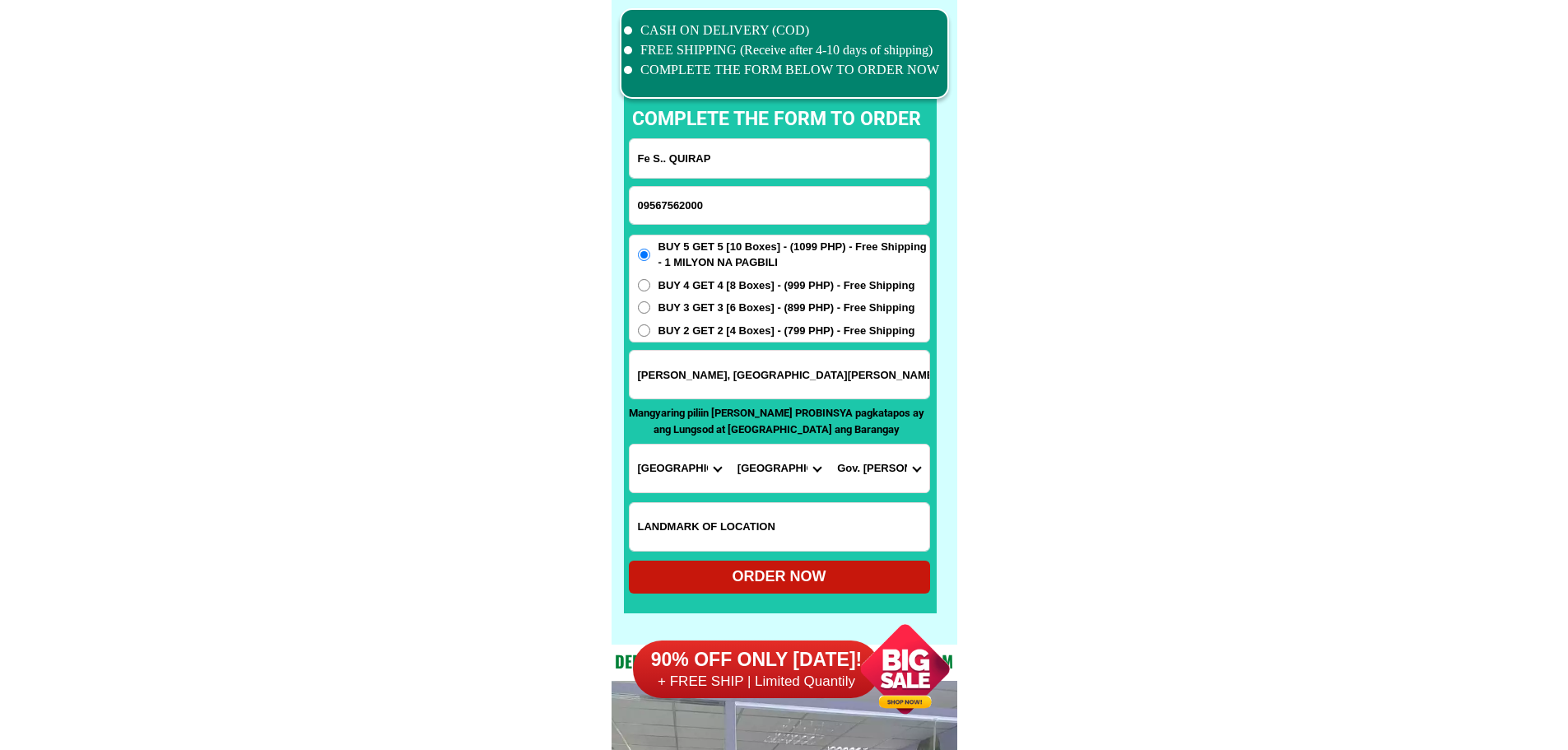
select select "63_73871593138"
click at [829, 444] on select "[GEOGRAPHIC_DATA] [PERSON_NAME] (lasang) [PERSON_NAME] Angalan Atan-awe Baganih…" at bounding box center [879, 468] width 100 height 48
click at [850, 572] on div "ORDER NOW" at bounding box center [779, 577] width 301 height 22
radio input "true"
drag, startPoint x: 702, startPoint y: 212, endPoint x: 718, endPoint y: 212, distance: 16.0
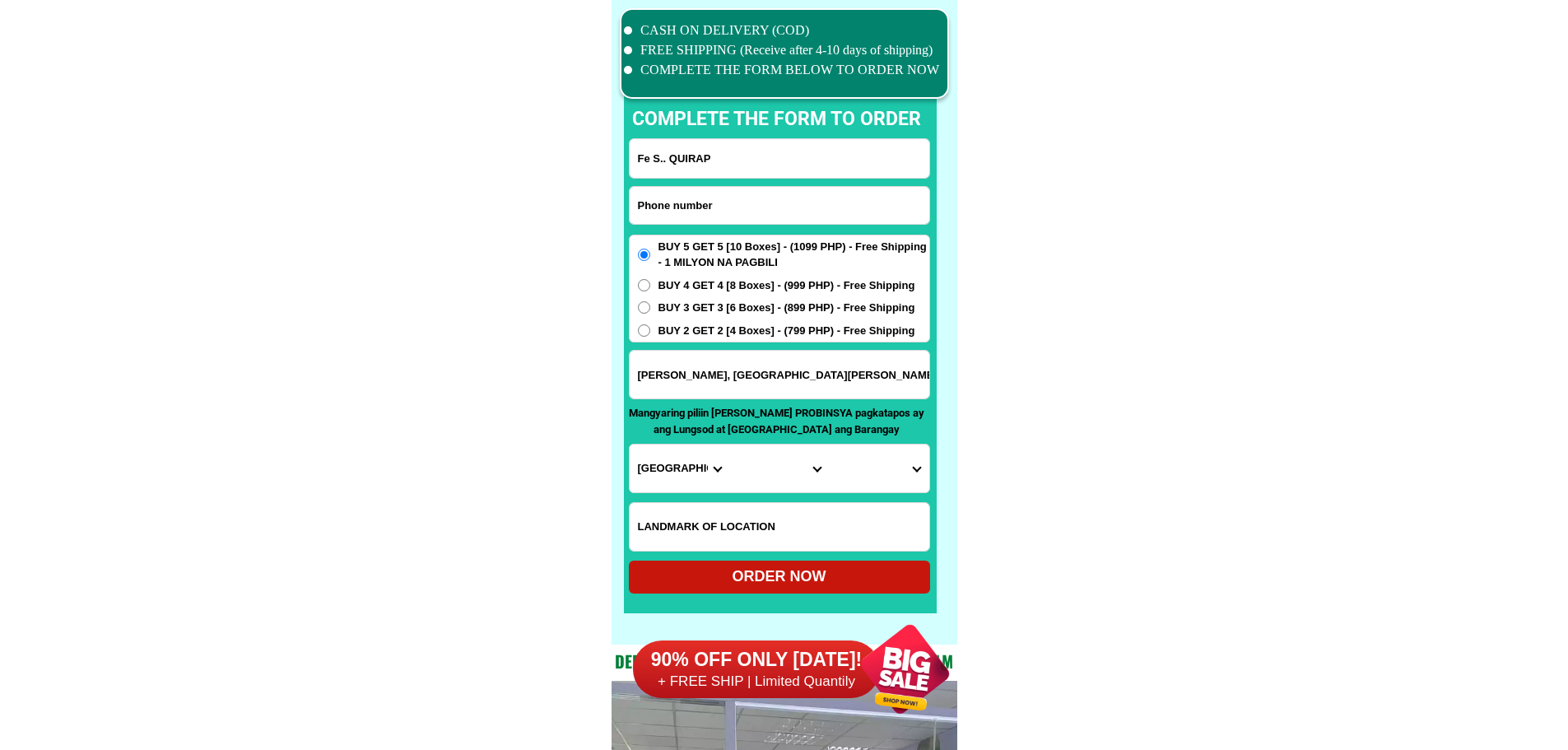
click at [702, 212] on input "Input phone_number" at bounding box center [779, 205] width 300 height 37
paste input "09852909874"
type input "09852909874"
click at [811, 176] on input "Input full_name" at bounding box center [779, 159] width 300 height 39
paste input "[PERSON_NAME]"
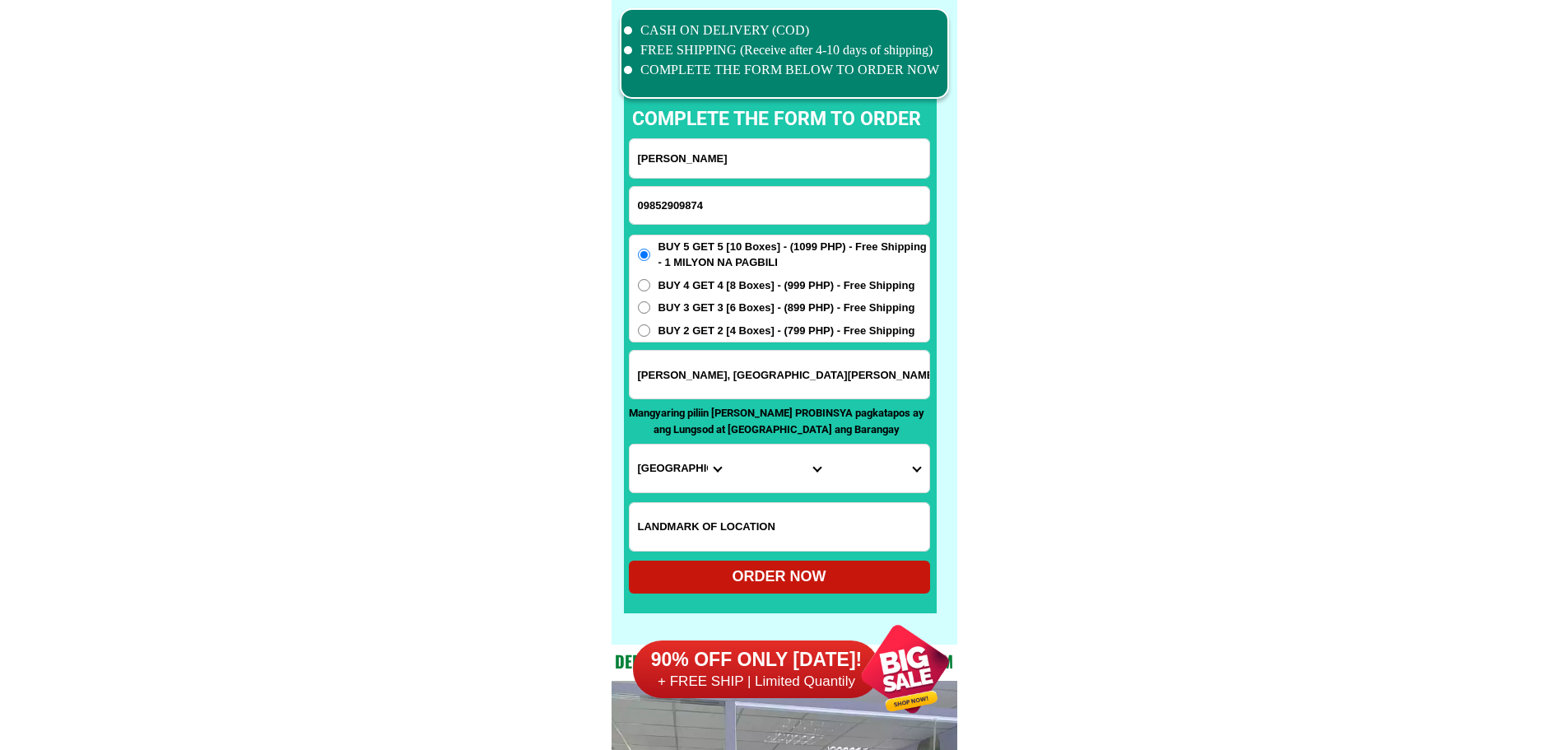
type input "[PERSON_NAME]"
paste input "[STREET_ADDRESS] [GEOGRAPHIC_DATA][PERSON_NAME] [GEOGRAPHIC_DATA]"
click at [820, 376] on input "[STREET_ADDRESS] [GEOGRAPHIC_DATA][PERSON_NAME] [GEOGRAPHIC_DATA]" at bounding box center [779, 375] width 300 height 48
type input "[STREET_ADDRESS] [GEOGRAPHIC_DATA][PERSON_NAME] [GEOGRAPHIC_DATA]"
click at [860, 543] on input "Input LANDMARKOFLOCATION" at bounding box center [779, 527] width 300 height 48
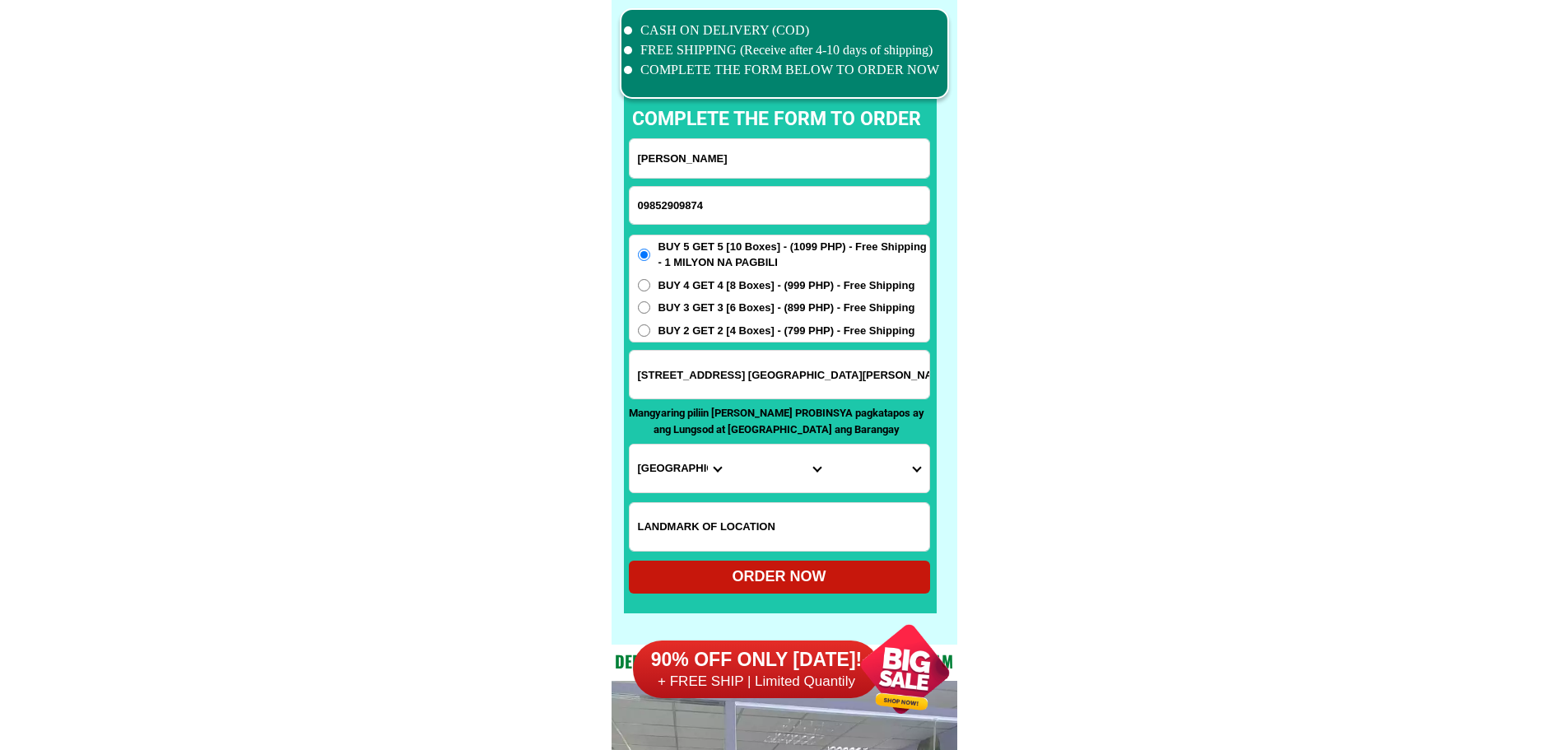
paste input "Next to Yamaha motors"
type input "Next to Yamaha motors"
click at [789, 200] on input "09852909874" at bounding box center [779, 205] width 300 height 37
drag, startPoint x: 1112, startPoint y: 317, endPoint x: 1035, endPoint y: 354, distance: 85.4
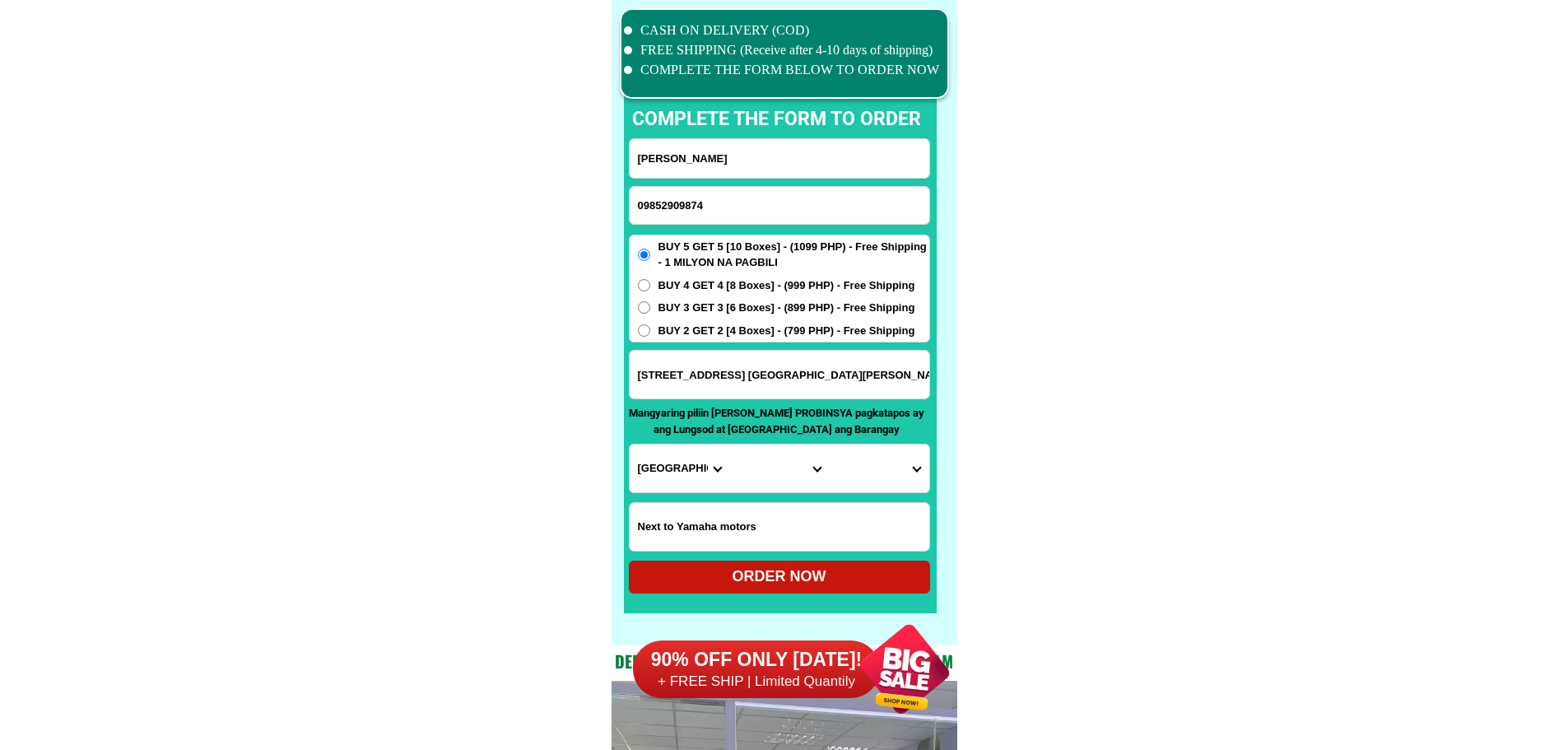
click at [677, 472] on select "Province [GEOGRAPHIC_DATA] [GEOGRAPHIC_DATA] [GEOGRAPHIC_DATA] [GEOGRAPHIC_DATA…" at bounding box center [680, 468] width 100 height 48
select select "63_199"
click at [796, 473] on select "City [GEOGRAPHIC_DATA] [GEOGRAPHIC_DATA] [GEOGRAPHIC_DATA] [GEOGRAPHIC_DATA] [G…" at bounding box center [779, 468] width 100 height 48
select select "63_1997349"
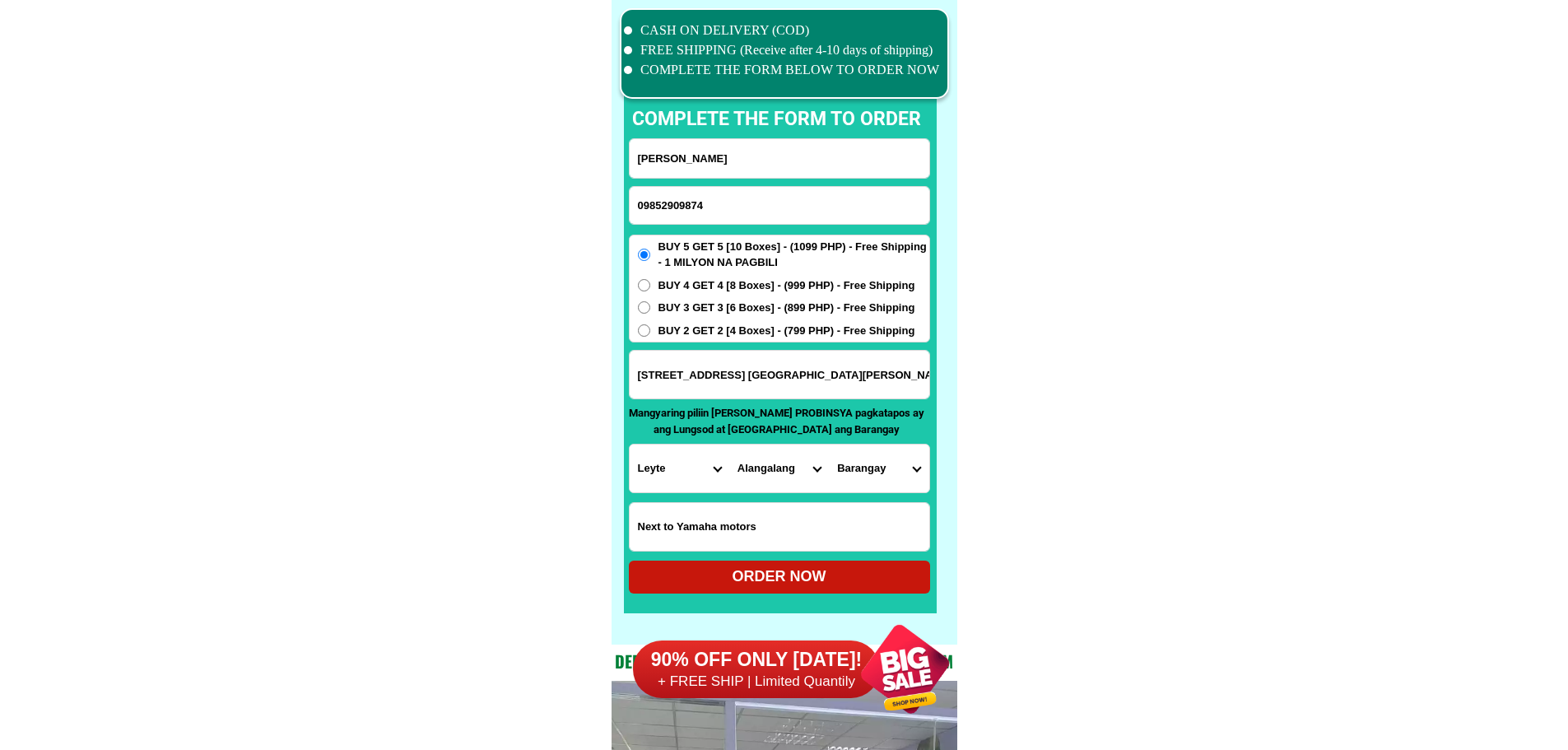
click at [730, 444] on select "City [GEOGRAPHIC_DATA] [GEOGRAPHIC_DATA] [GEOGRAPHIC_DATA] [GEOGRAPHIC_DATA] [G…" at bounding box center [779, 468] width 100 height 48
click at [868, 476] on select "Barangay [PERSON_NAME] (burabod) Bato Binongto-an Binotong Blumentritt (pob.) B…" at bounding box center [879, 468] width 100 height 48
select select "63_19973491455"
click at [829, 444] on select "Barangay [PERSON_NAME] (burabod) Bato Binongto-an Binotong Blumentritt (pob.) B…" at bounding box center [879, 468] width 100 height 48
click at [838, 566] on div "ORDER NOW" at bounding box center [779, 577] width 301 height 33
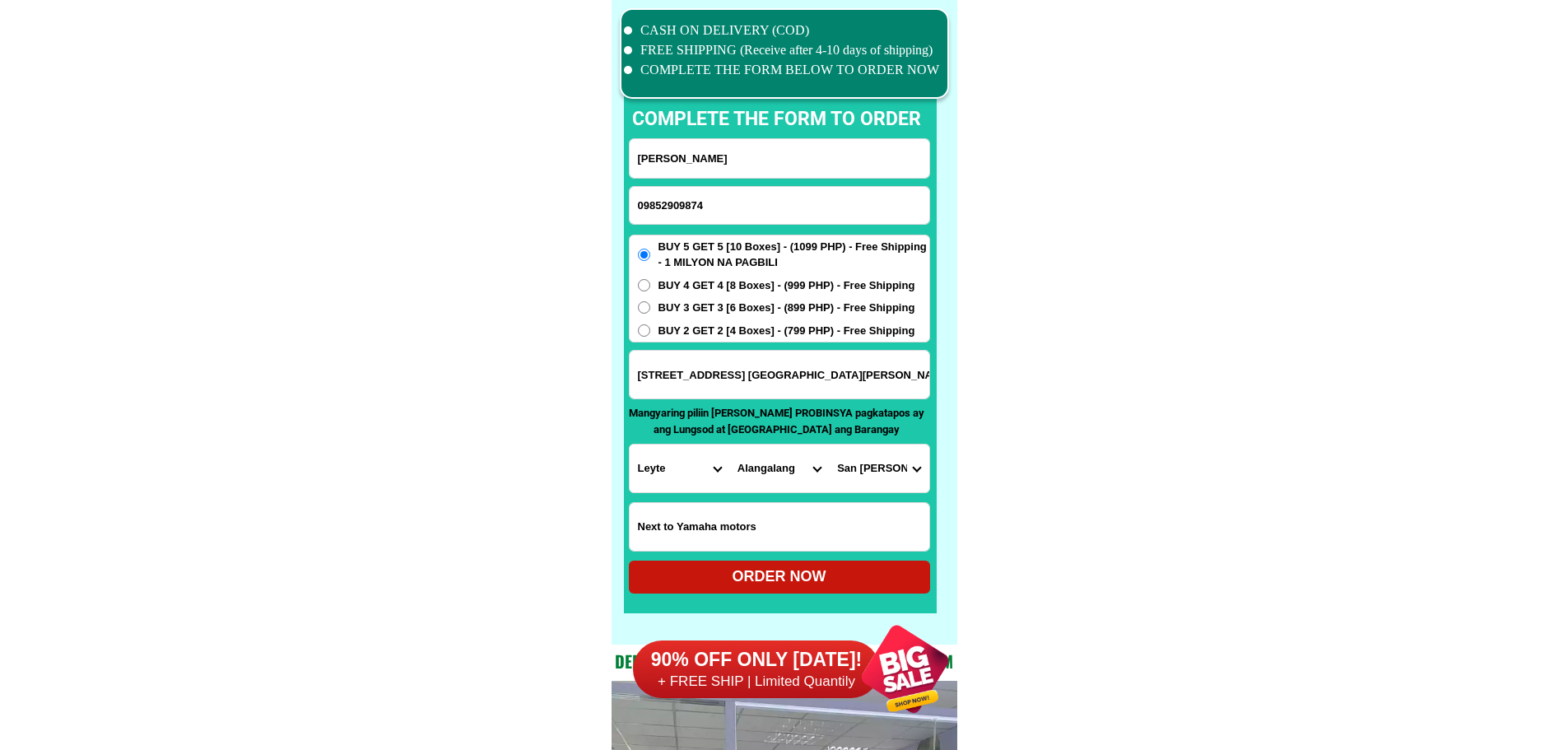
radio input "true"
